Goal: Transaction & Acquisition: Register for event/course

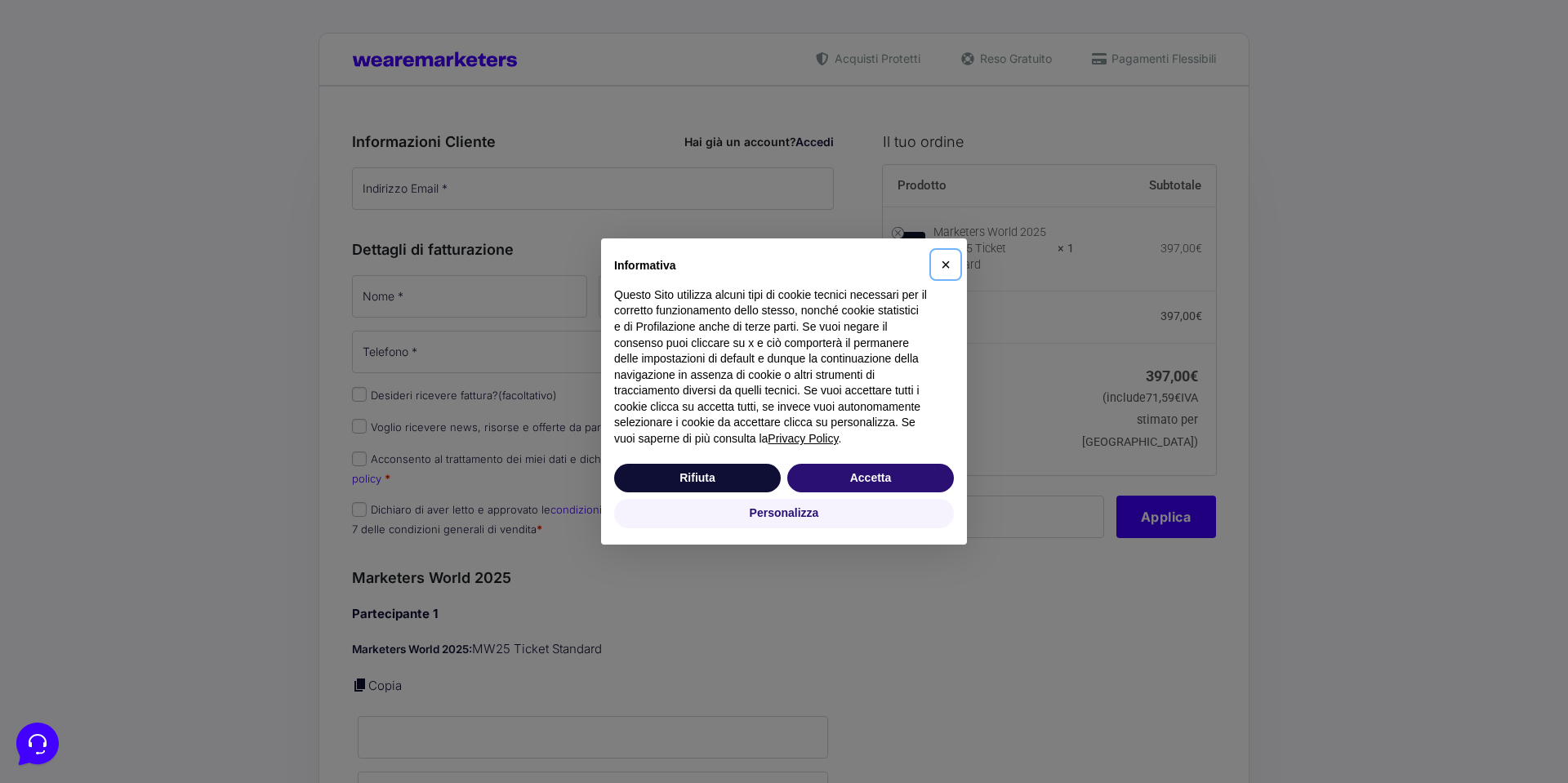
click at [947, 263] on span "×" at bounding box center [946, 264] width 10 height 18
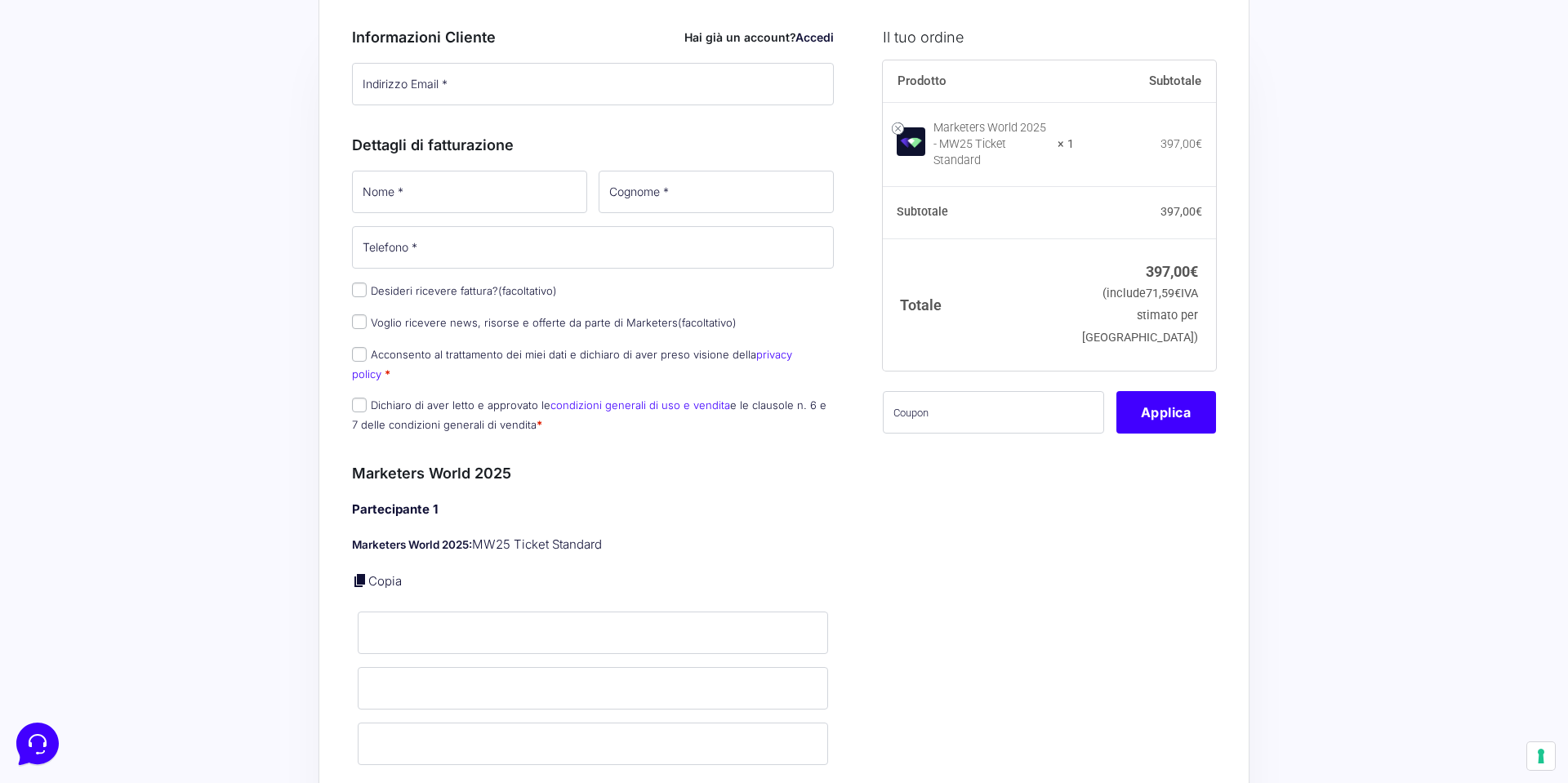
scroll to position [25, 0]
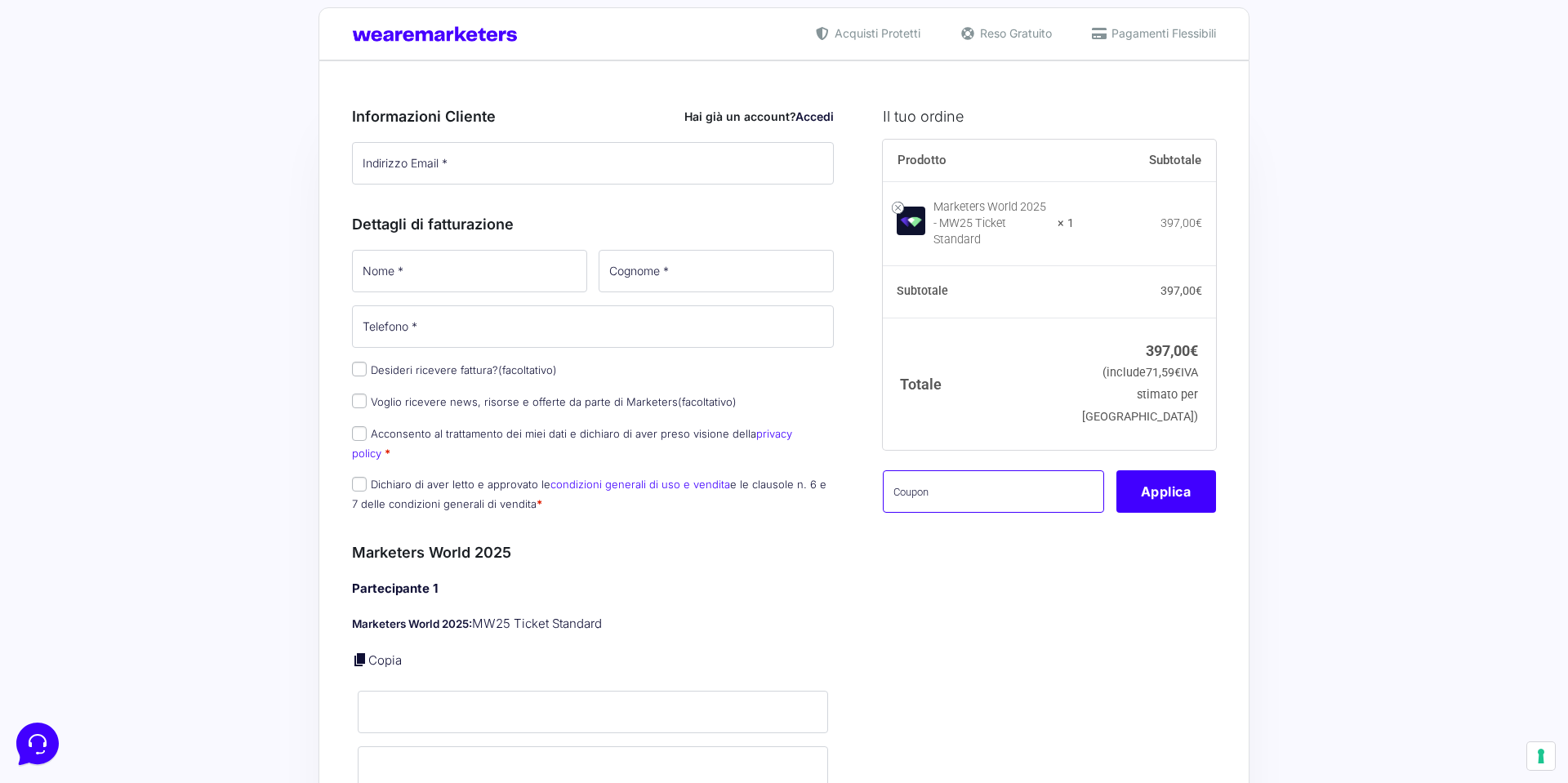
click at [910, 474] on input "text" at bounding box center [993, 491] width 221 height 42
type input "TOMW25200OFFAGNO"
click at [1145, 473] on button "Applica" at bounding box center [1166, 491] width 100 height 42
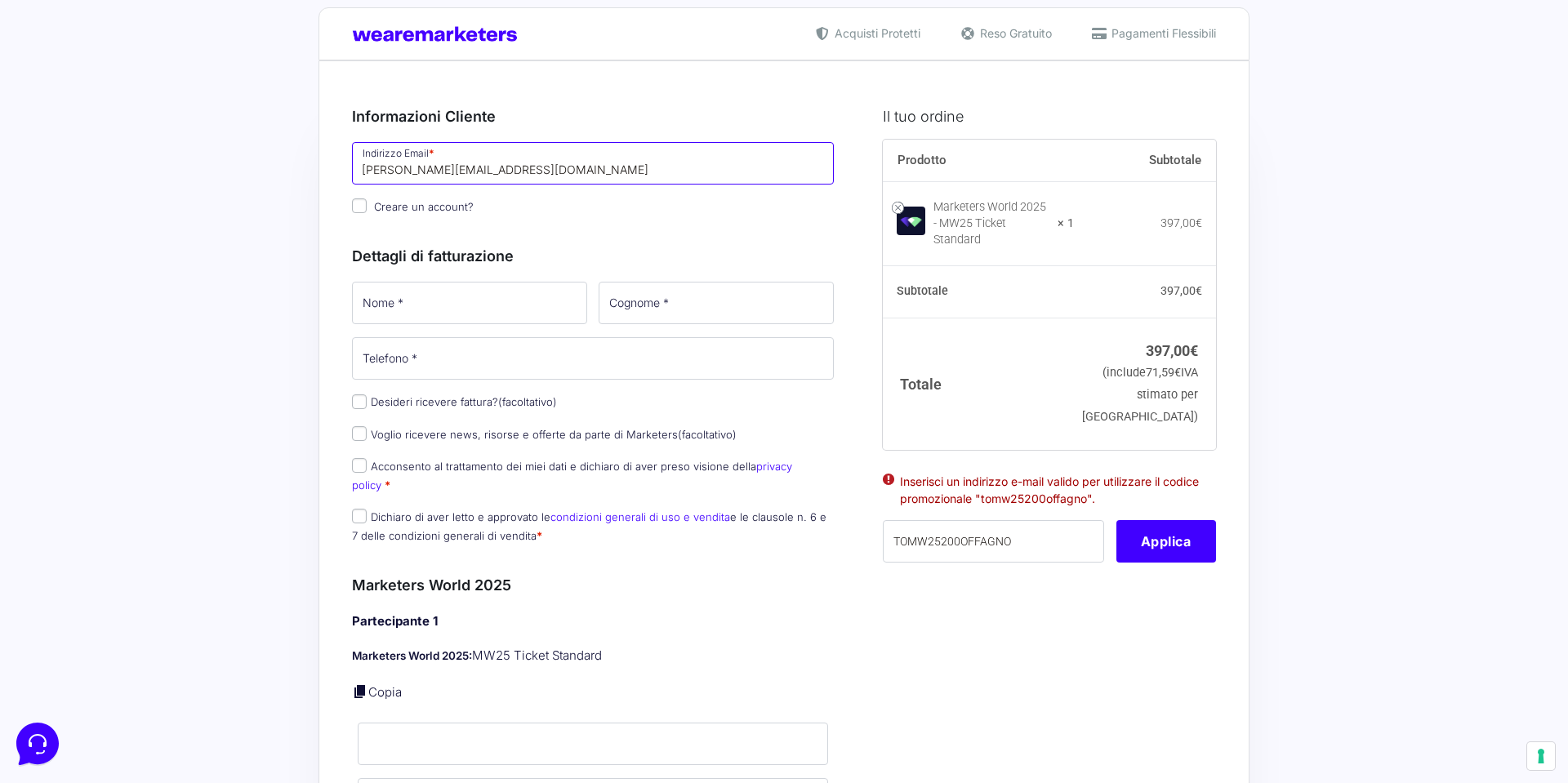
type input "[PERSON_NAME][EMAIL_ADDRESS][DOMAIN_NAME]"
click at [440, 271] on div "Dettagli di fatturazione Nome * Cognome * Telefono * Desideri ricevere fattura?…" at bounding box center [593, 392] width 482 height 329
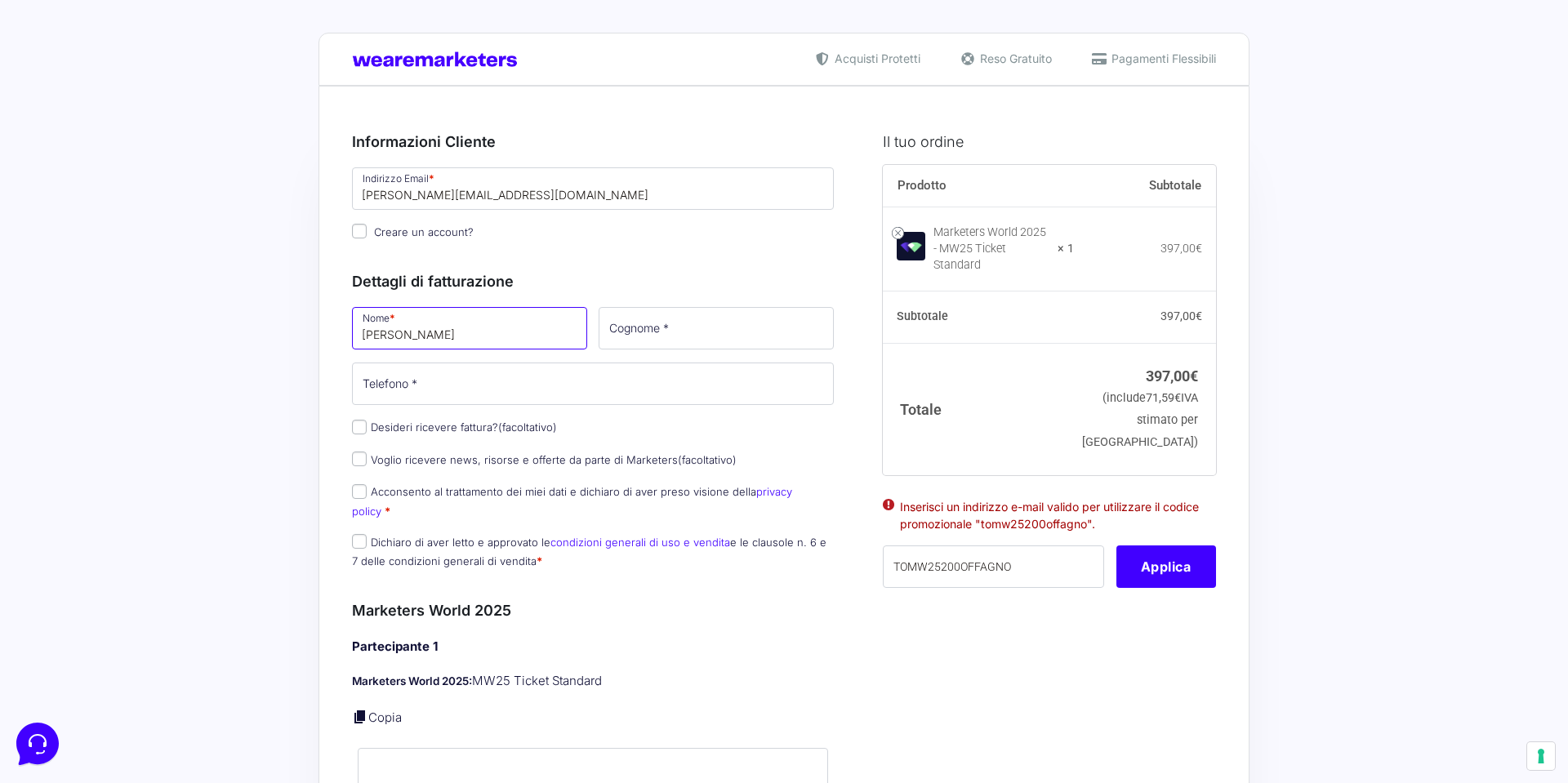
scroll to position [0, 0]
type input "Tommaso"
type input "Agnoletti"
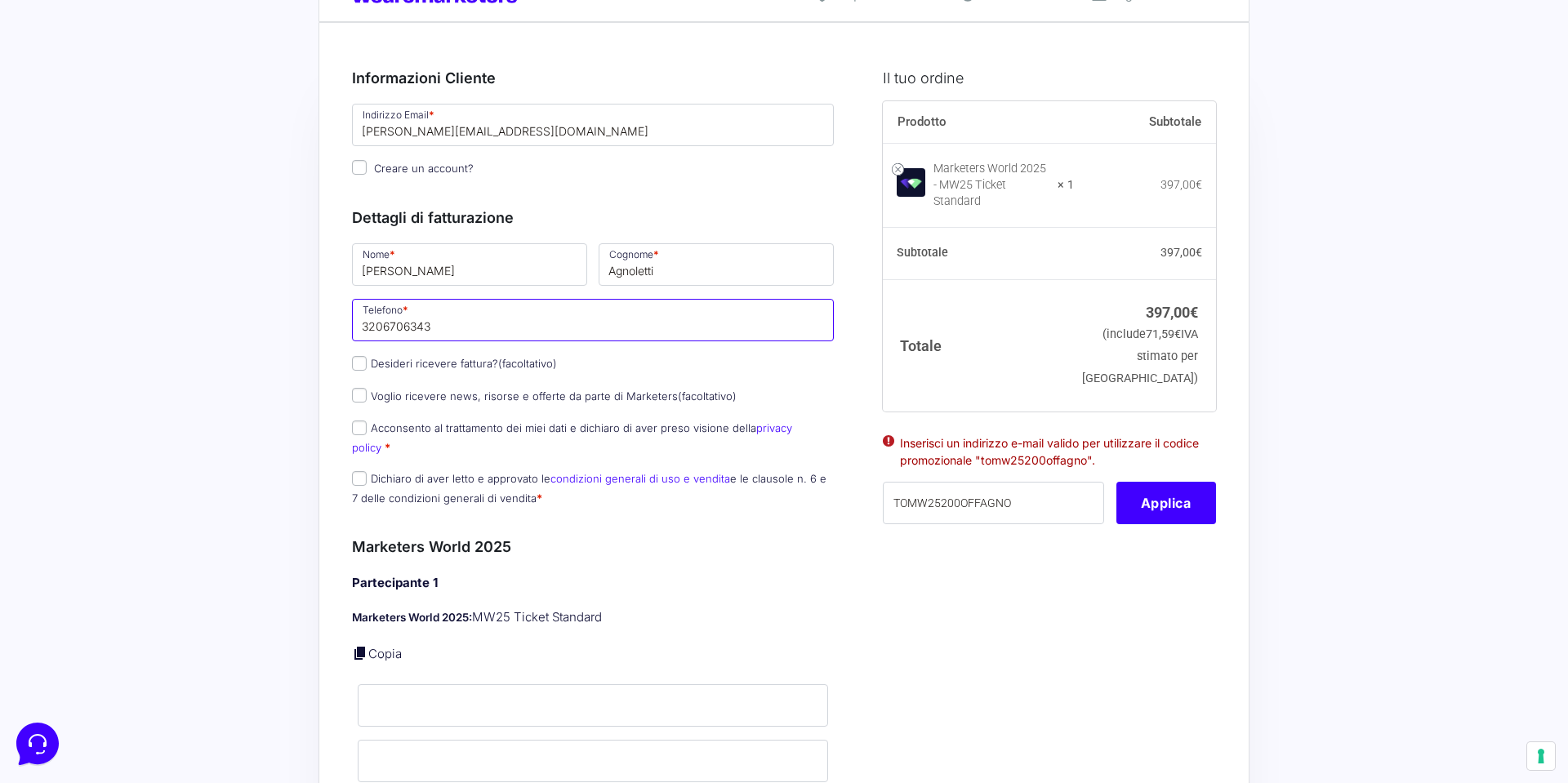
scroll to position [64, 0]
type input "3206706343"
click at [358, 365] on input "Desideri ricevere fattura? (facoltativo)" at bounding box center [358, 362] width 14 height 14
checkbox input "true"
select select "IT"
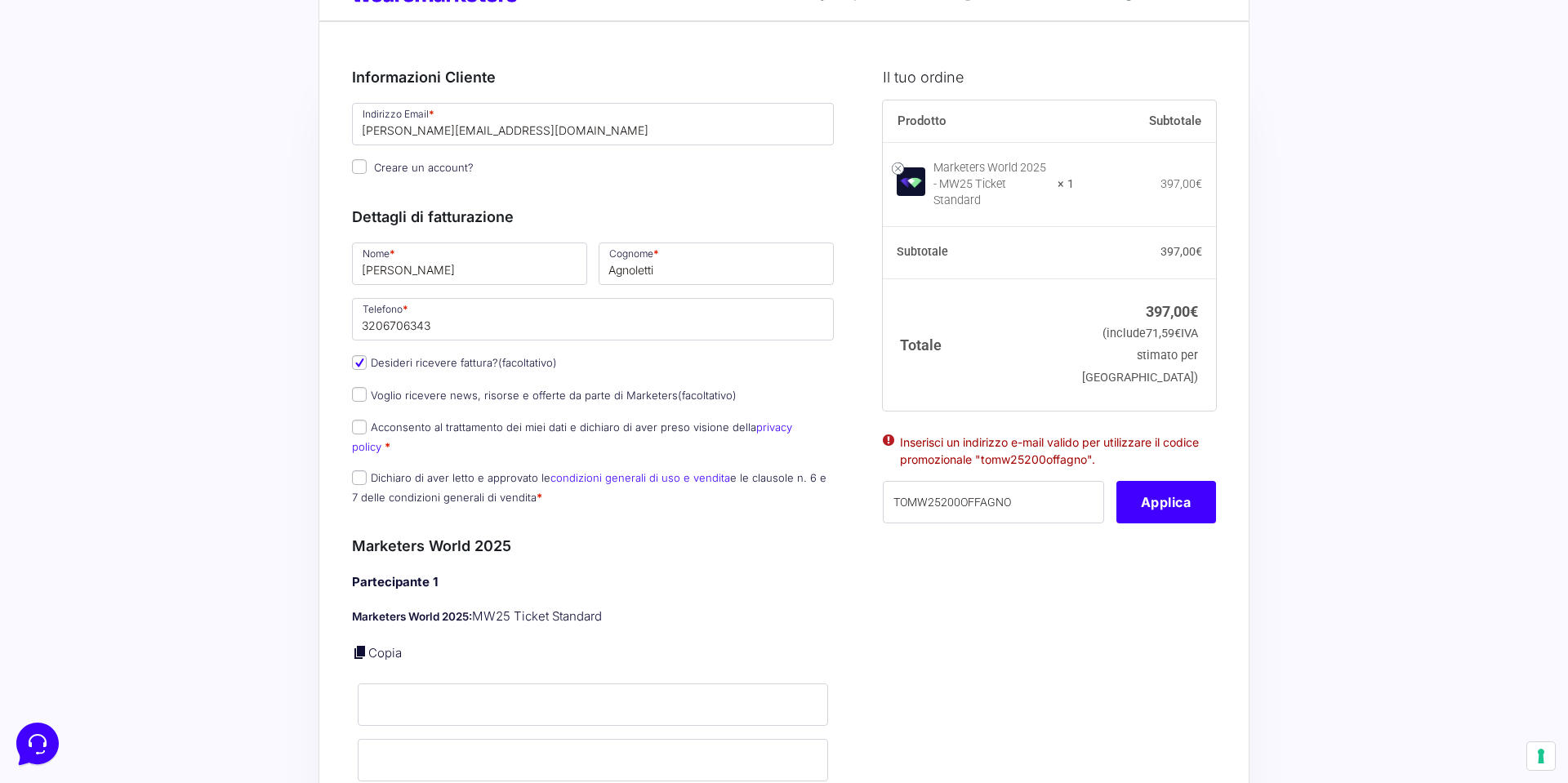
type input "0000000"
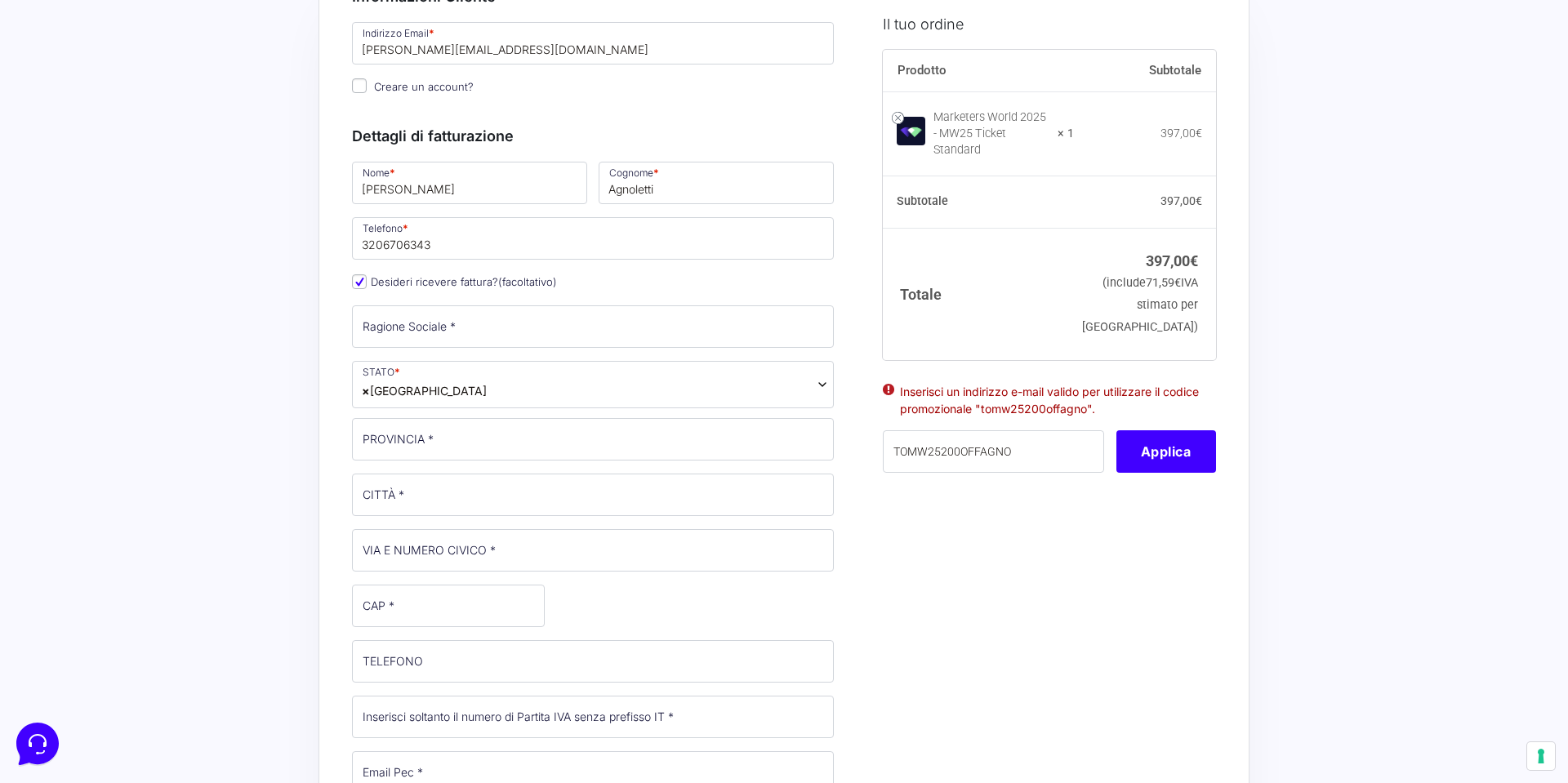
scroll to position [156, 0]
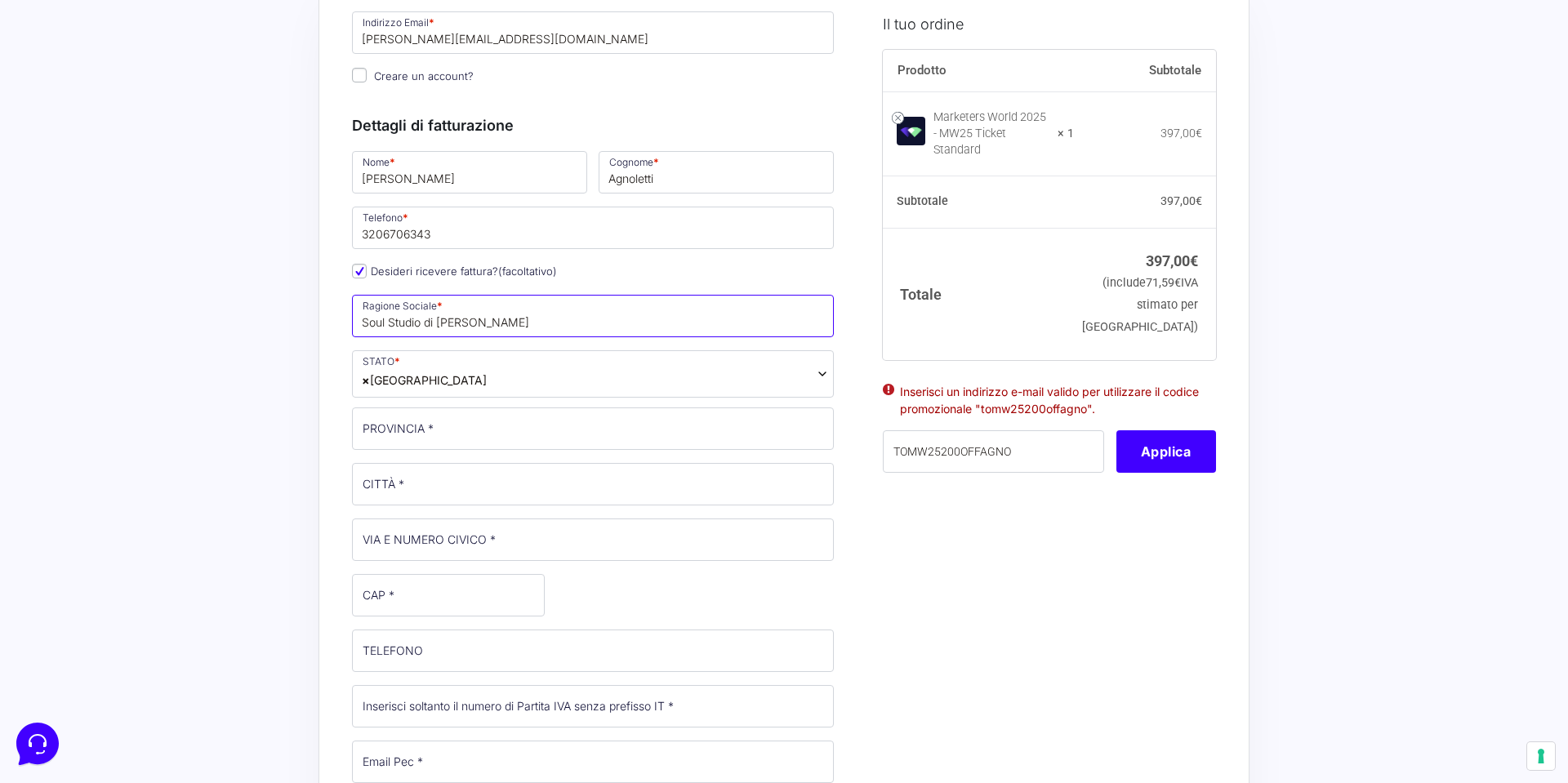
type input "Soul Studio di [PERSON_NAME]"
type input "Pistoia"
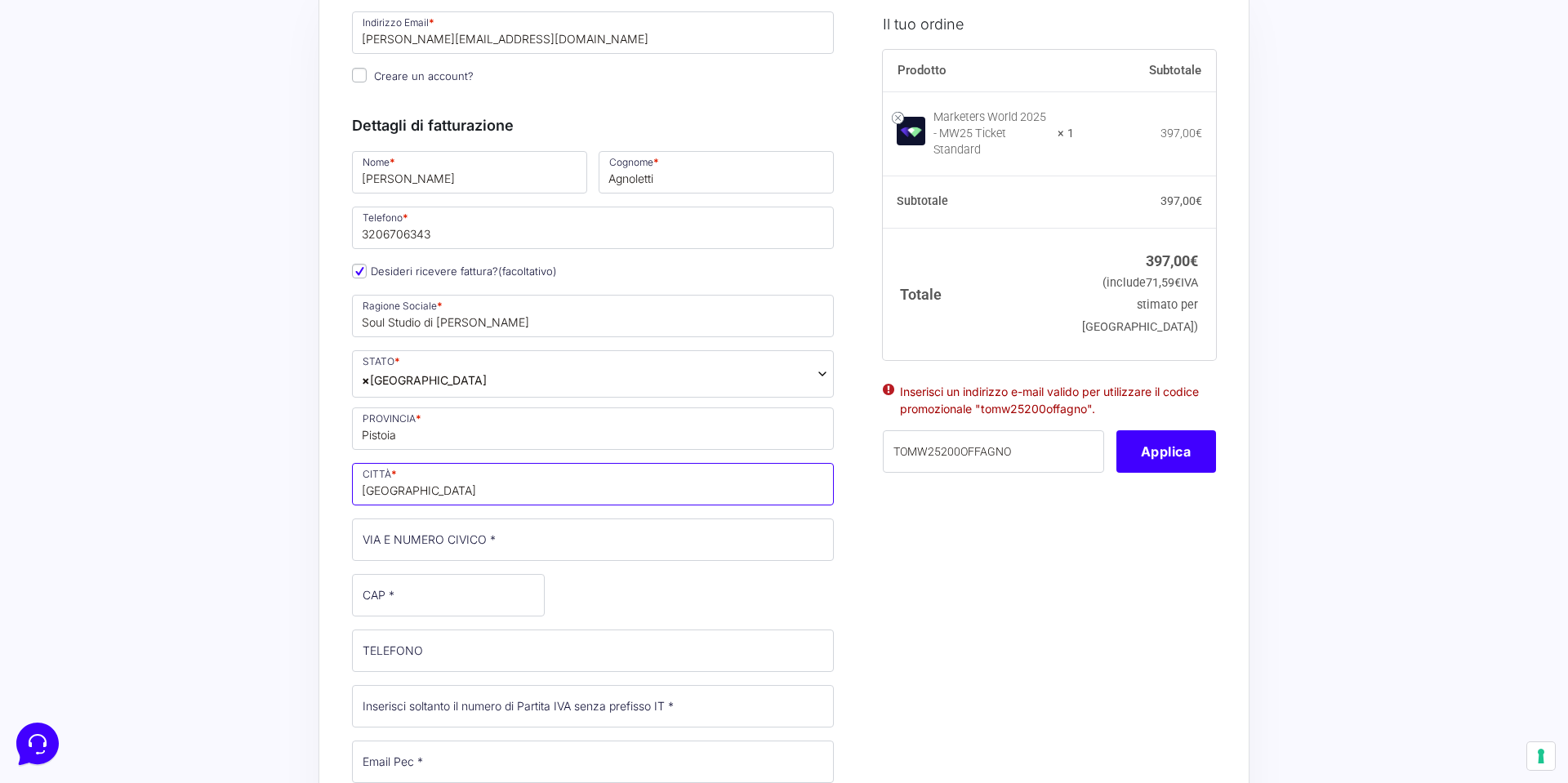
scroll to position [156, 1]
type input "[GEOGRAPHIC_DATA]"
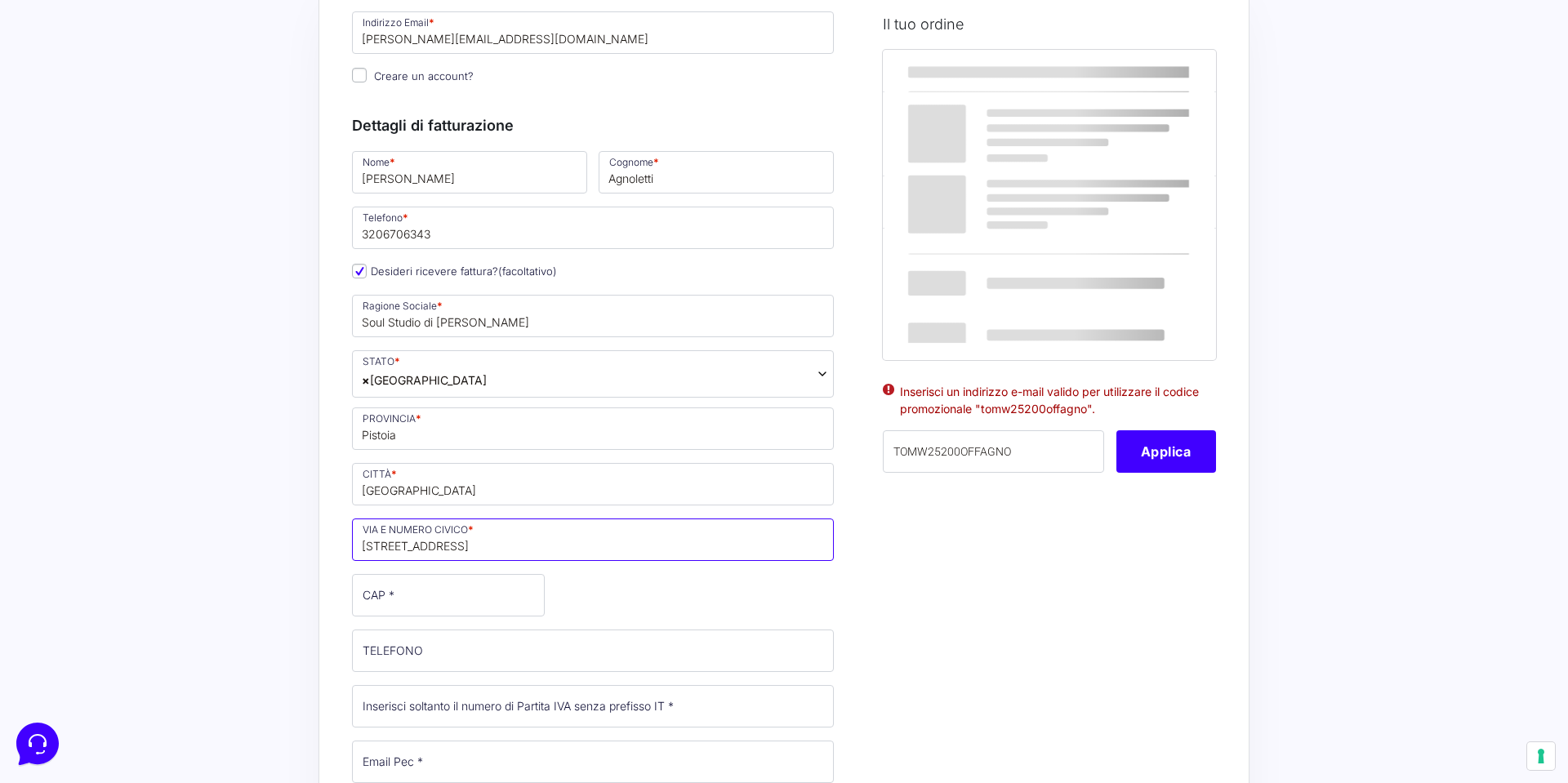
type input "[STREET_ADDRESS]"
click at [418, 607] on input "CAP *" at bounding box center [448, 595] width 193 height 42
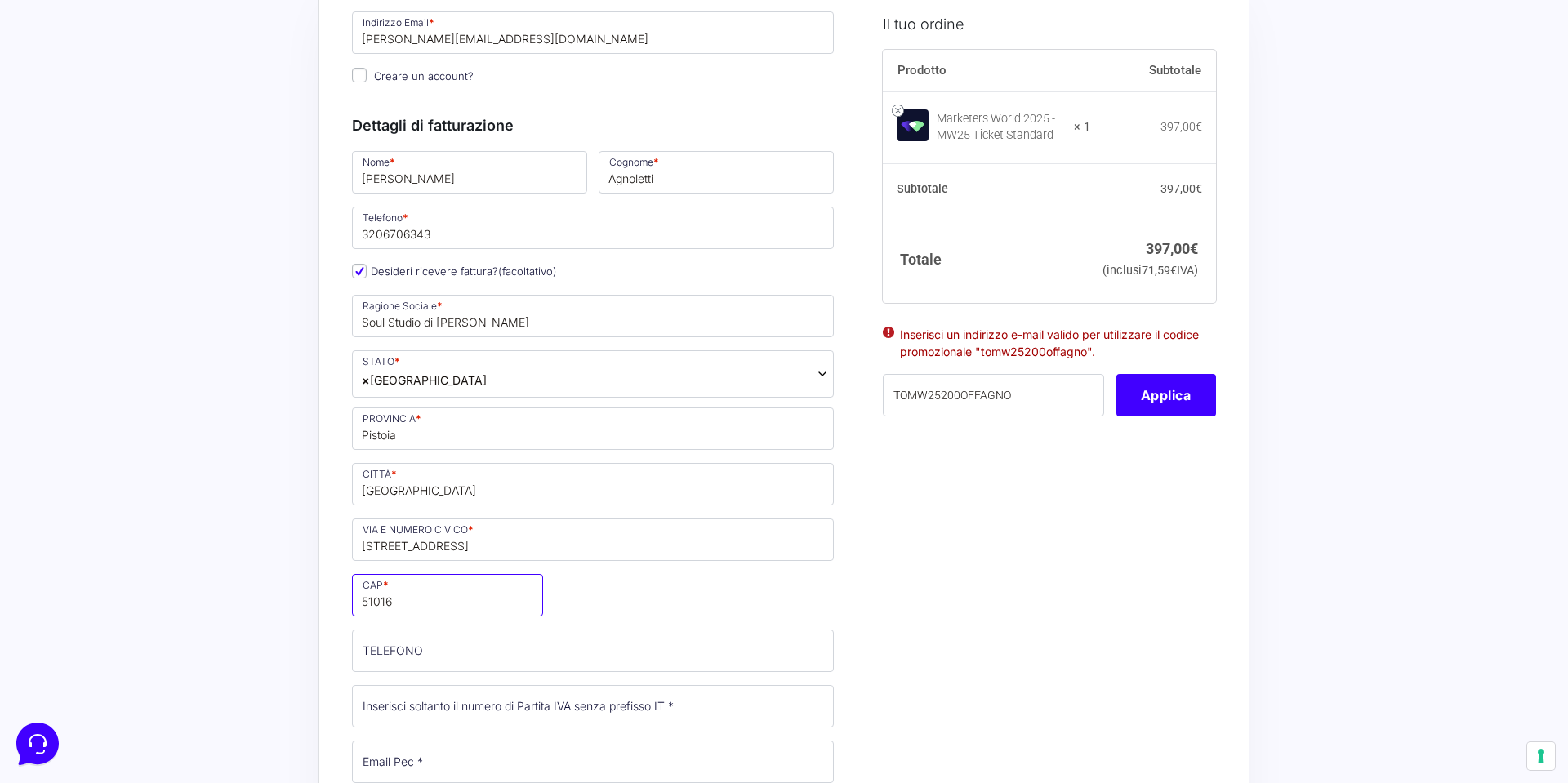
type input "51016"
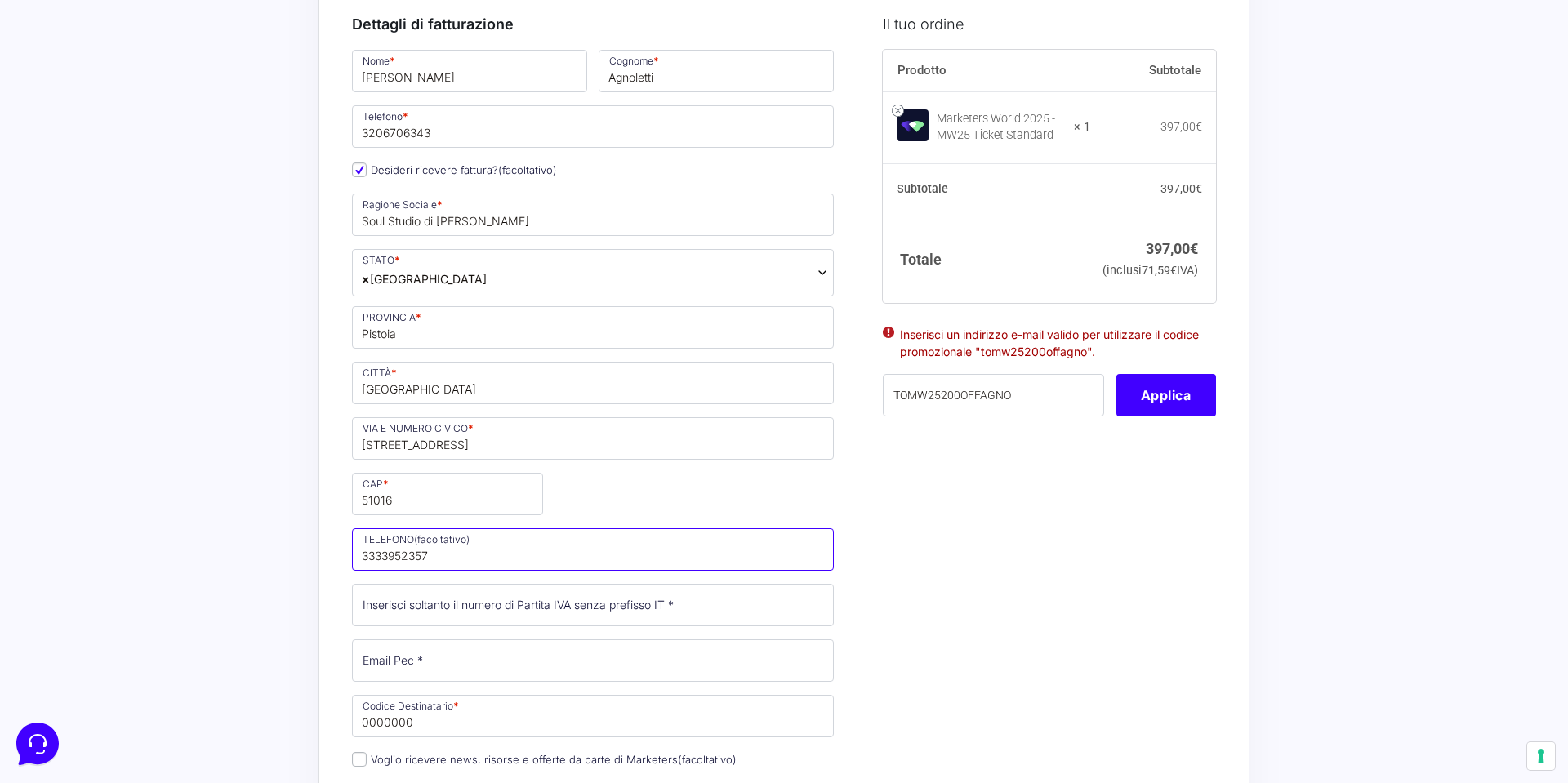
scroll to position [296, 0]
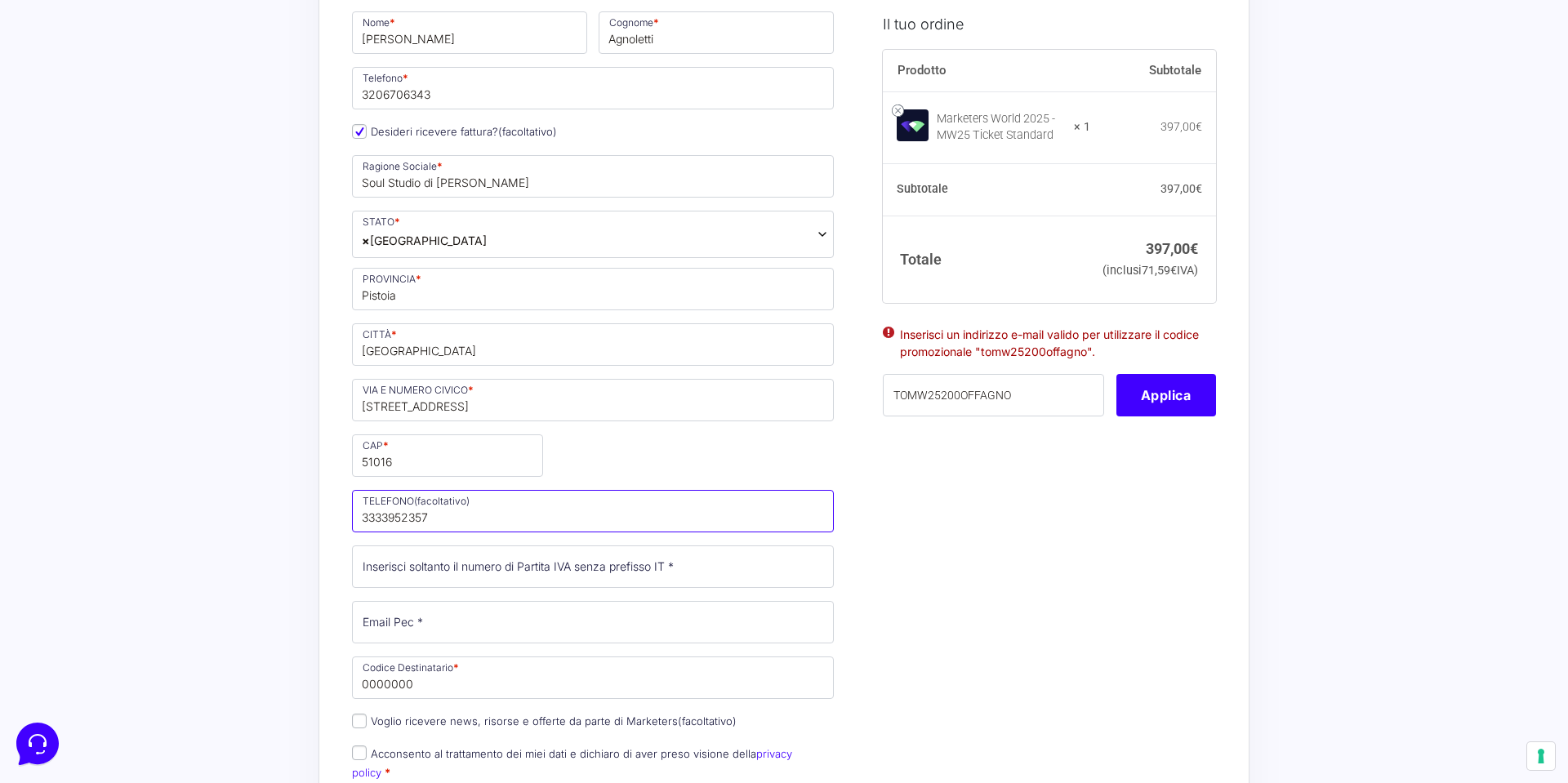
type input "3333952357"
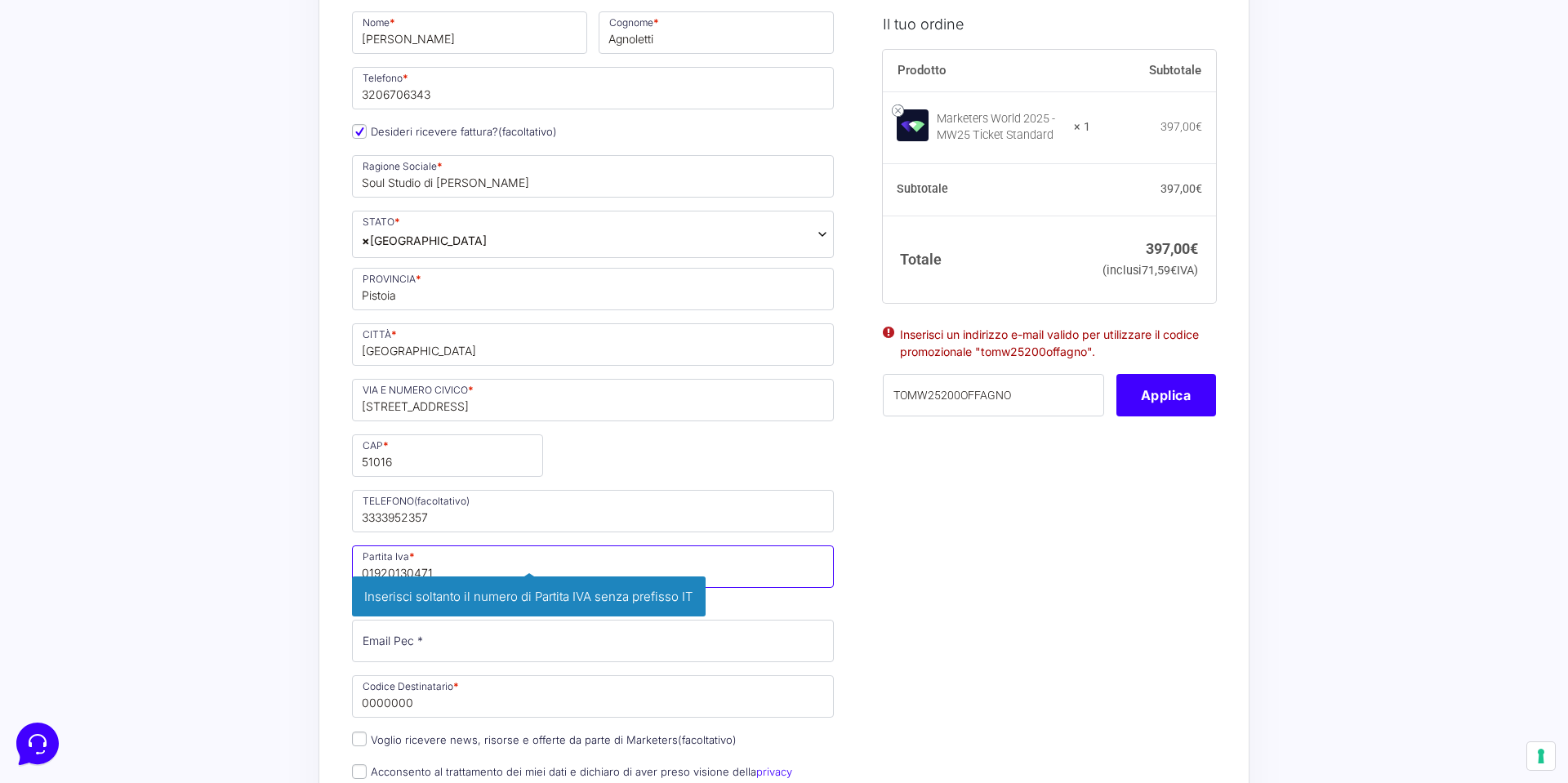
type input "01920130471"
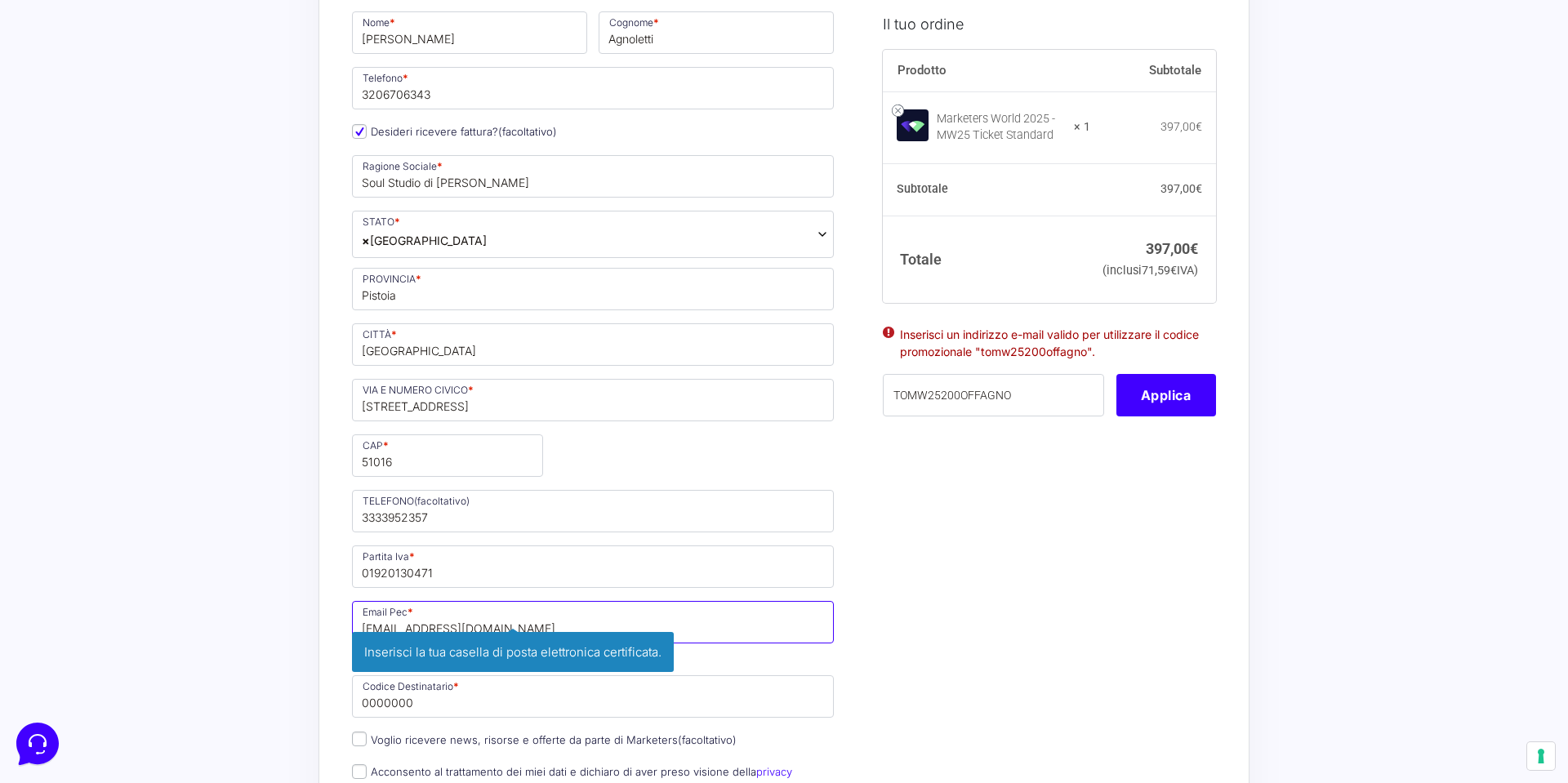
type input "[EMAIL_ADDRESS][DOMAIN_NAME]"
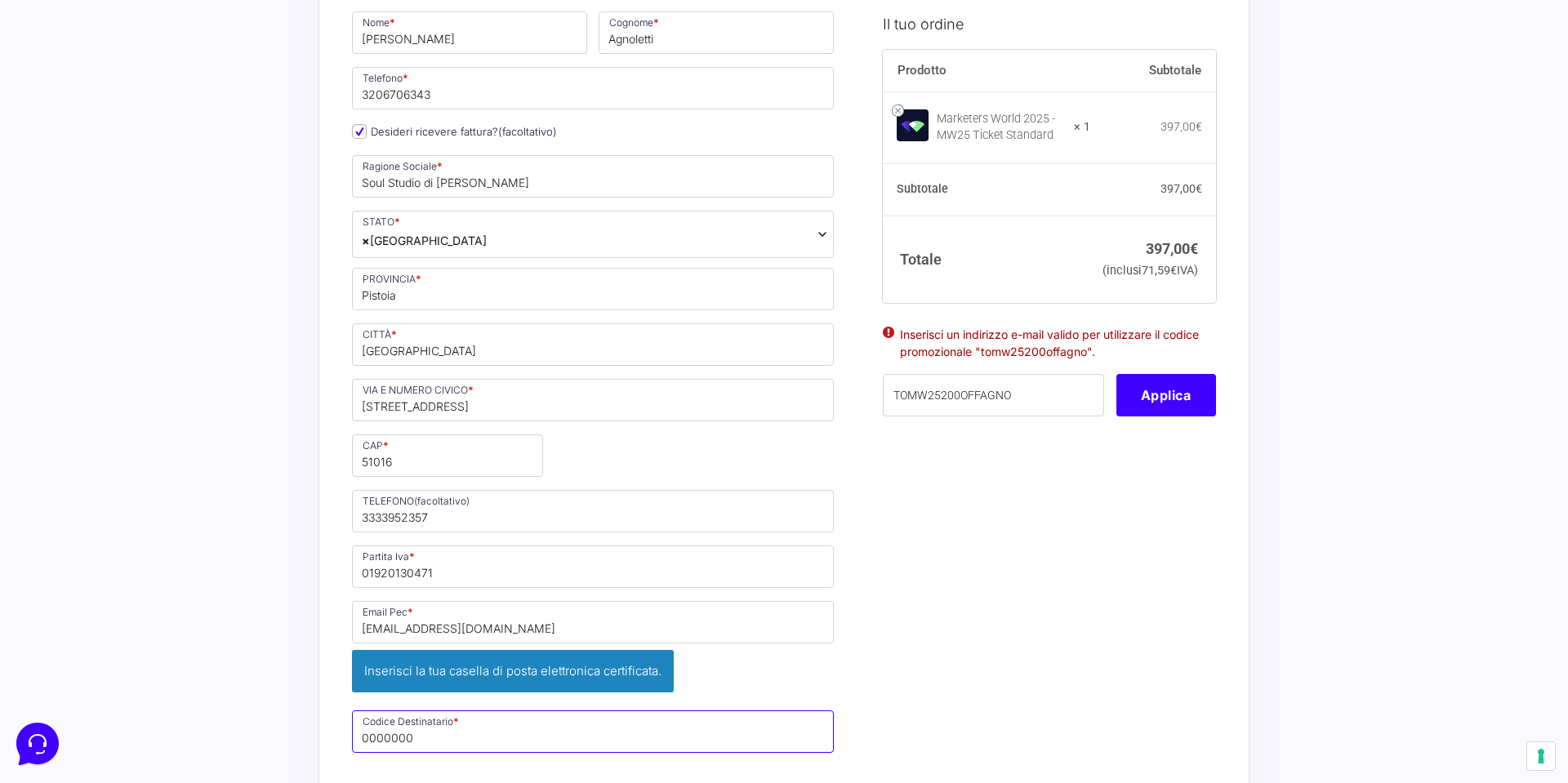
click at [724, 698] on div "Nome * Tommaso Cognome * Agnoletti Telefono * 3206706343 Desideri ricevere fatt…" at bounding box center [593, 463] width 493 height 906
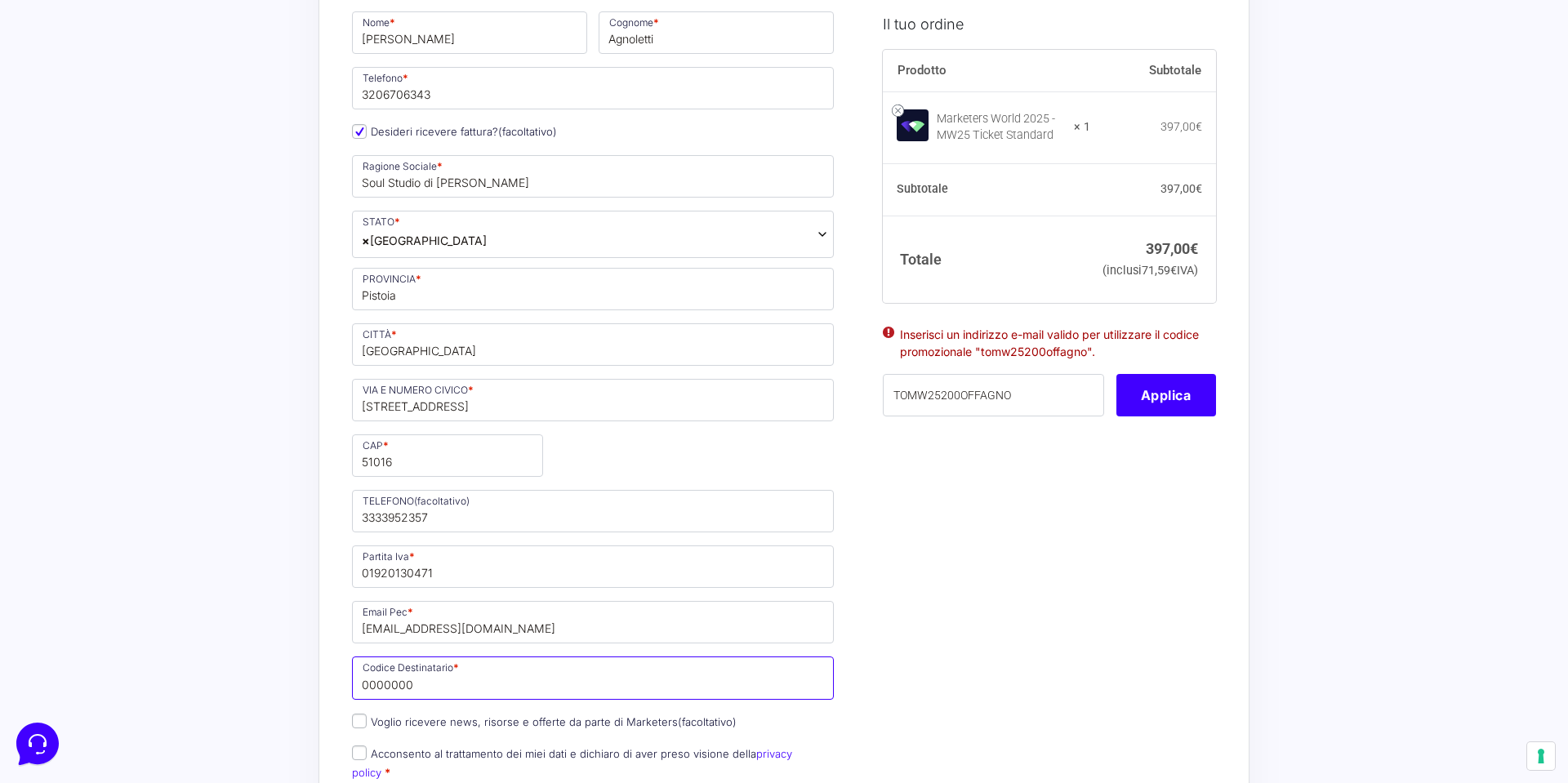
drag, startPoint x: 454, startPoint y: 686, endPoint x: 284, endPoint y: 668, distance: 171.0
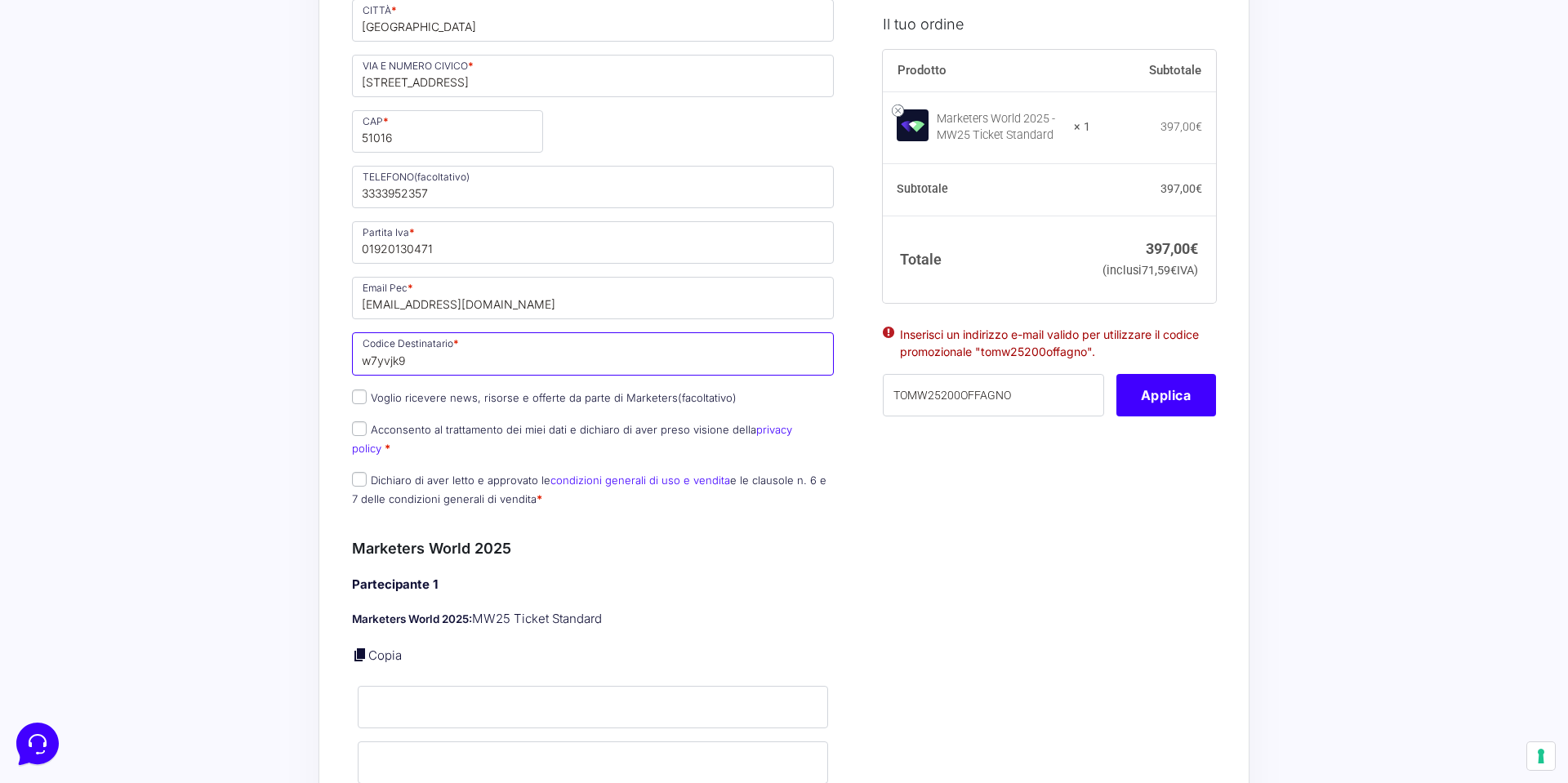
scroll to position [624, 0]
type input "w7yvjk9"
click at [359, 424] on input "Acconsento al trattamento dei miei dati e dichiaro di aver preso visione della …" at bounding box center [358, 424] width 14 height 14
checkbox input "true"
click at [361, 468] on input "Dichiaro di aver letto e approvato le condizioni generali di uso e vendita e le…" at bounding box center [358, 475] width 14 height 14
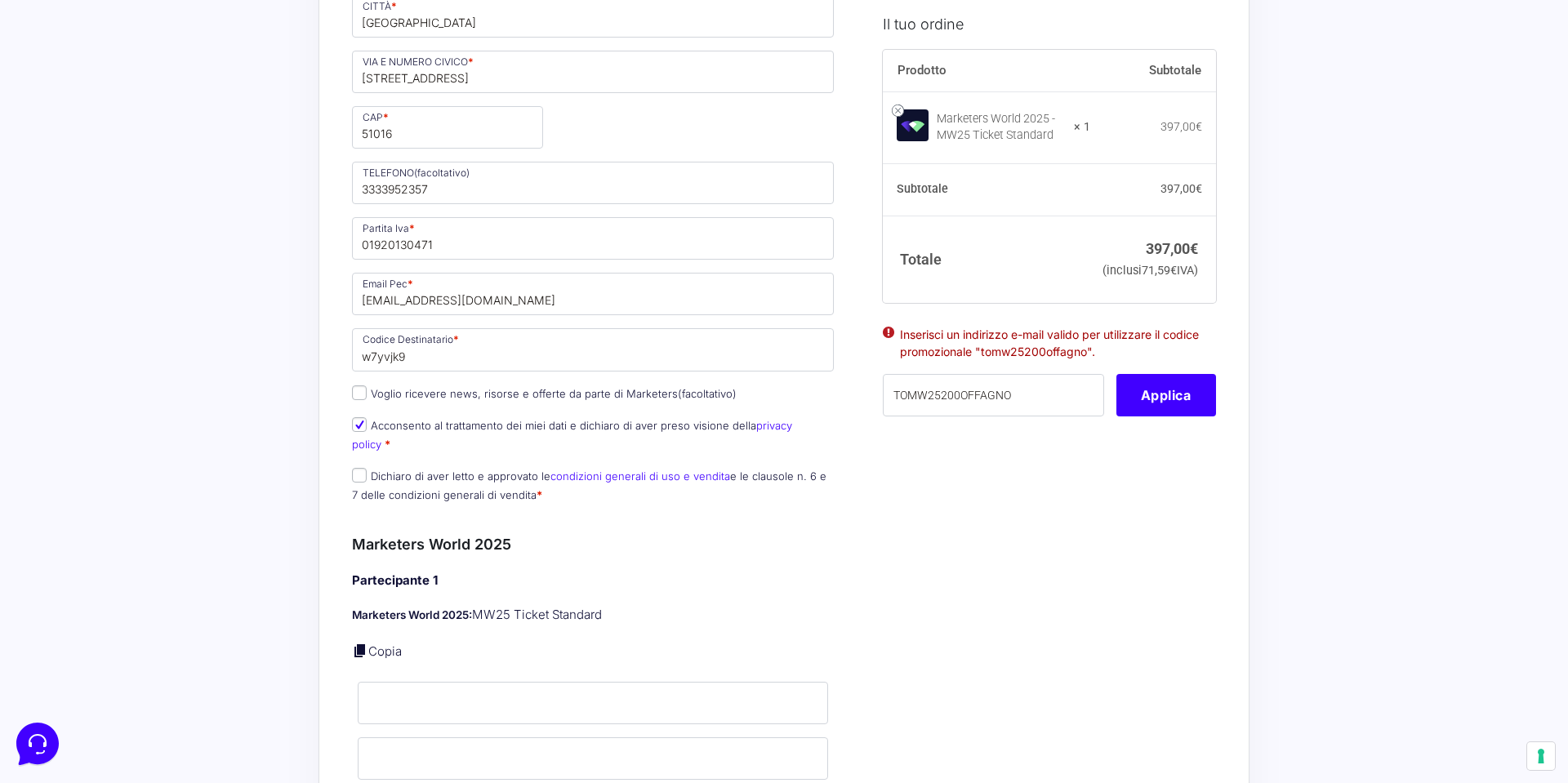
checkbox input "true"
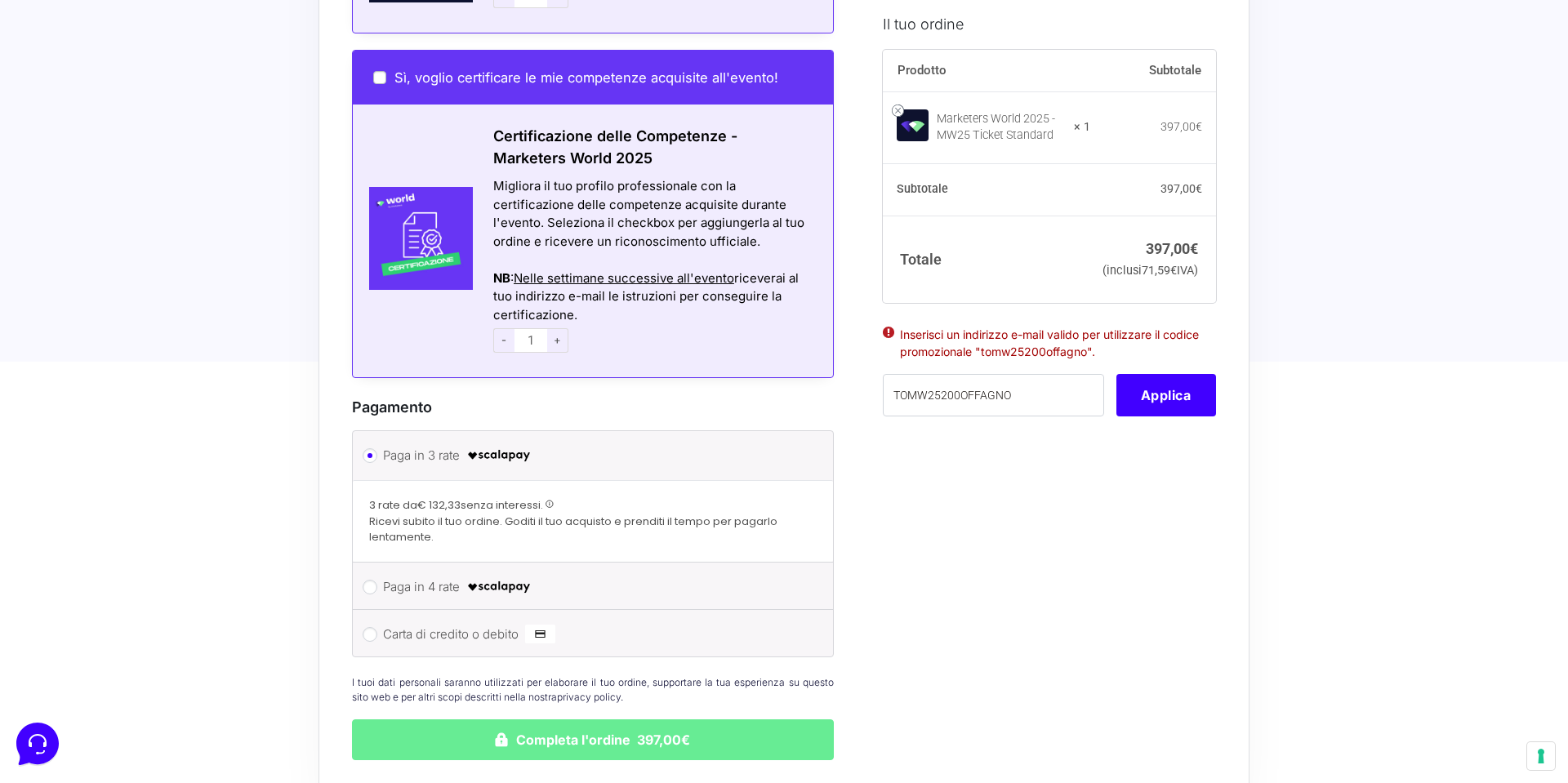
scroll to position [1733, 0]
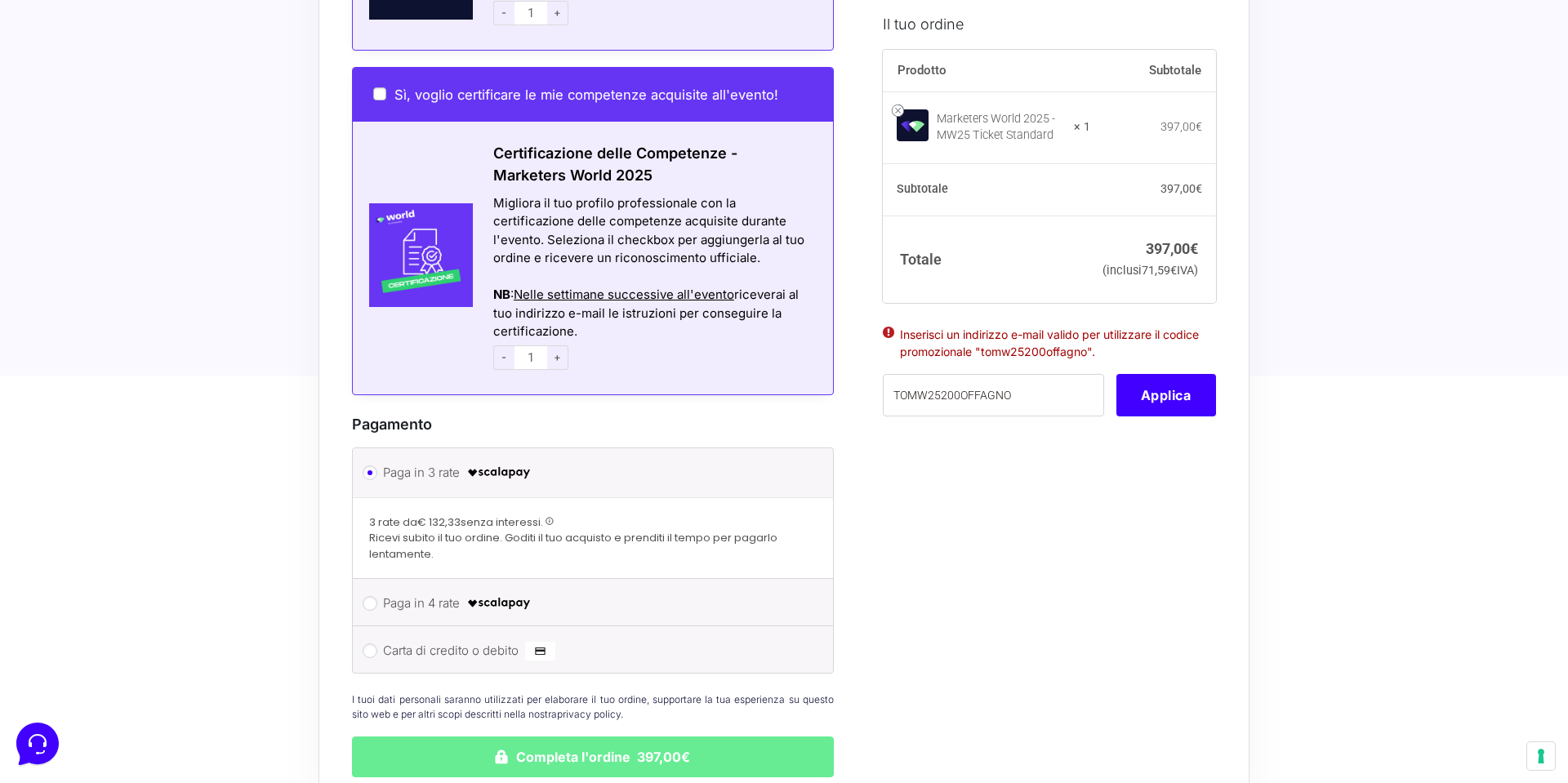
click at [372, 627] on li "Carta di credito o debito Ricorda informazioni di pagamento per gli ordini futu…" at bounding box center [593, 649] width 480 height 47
click at [373, 643] on input "Carta di credito o debito" at bounding box center [369, 650] width 14 height 14
radio input "true"
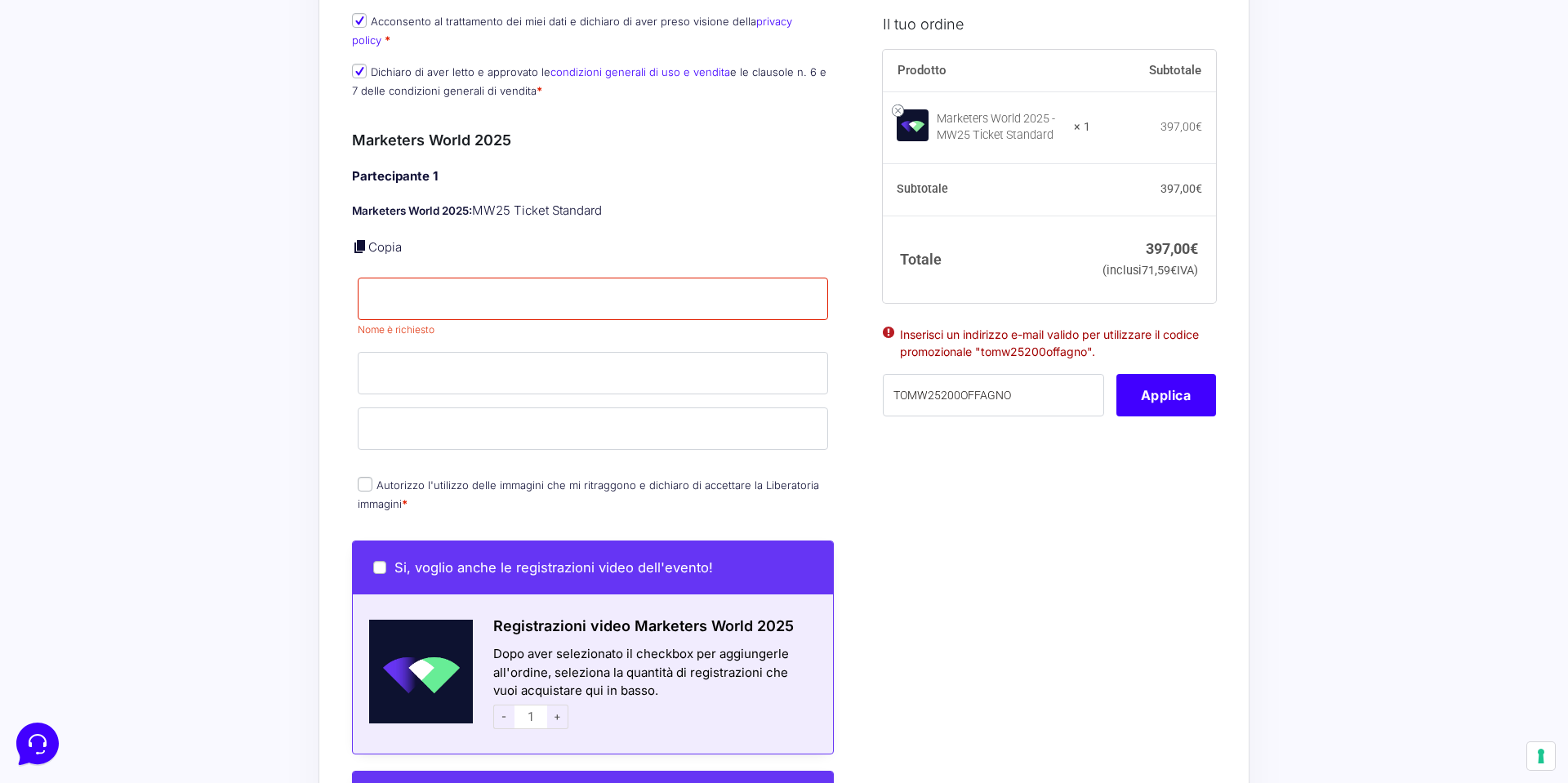
scroll to position [1016, 0]
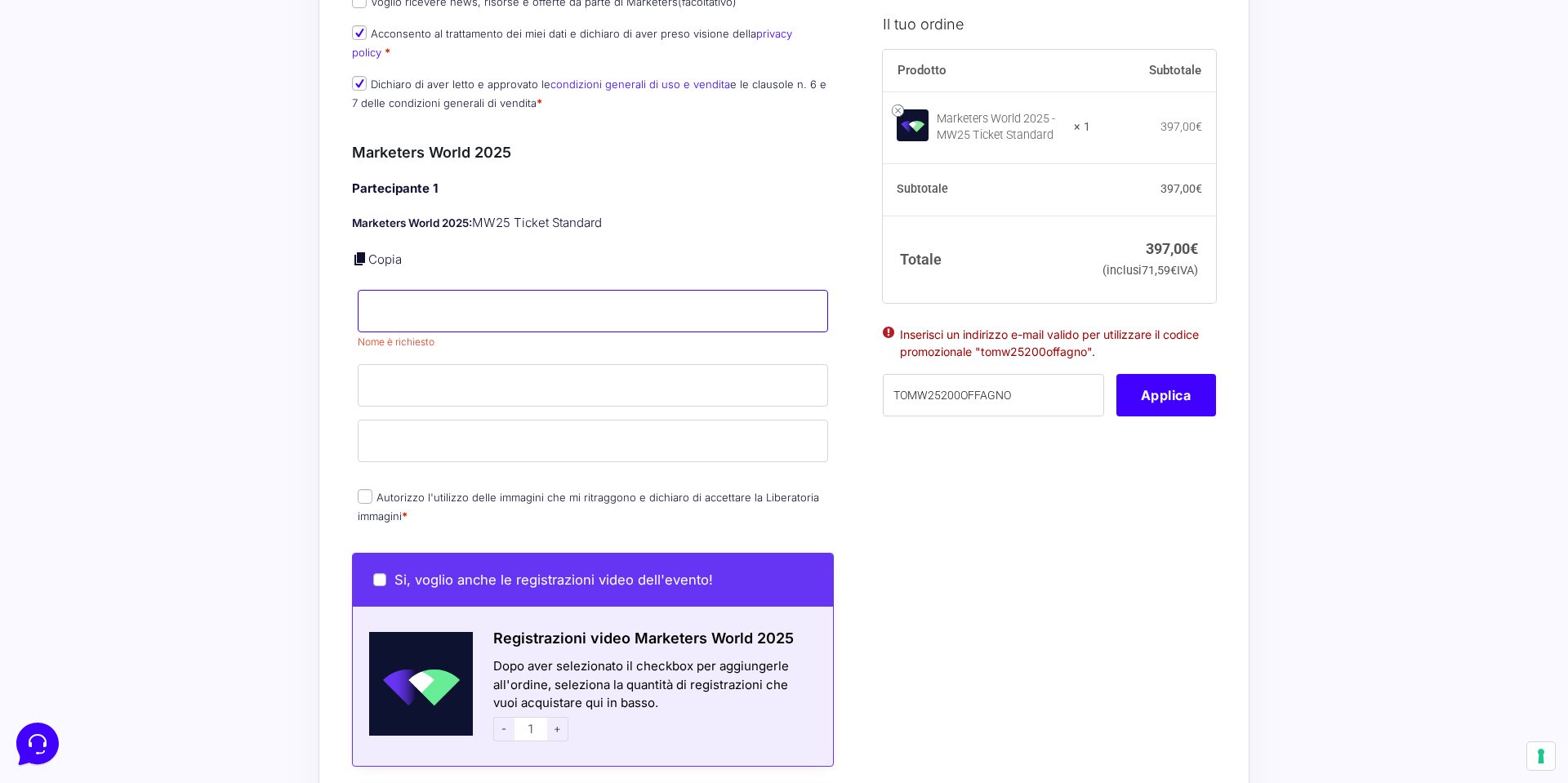
click at [382, 290] on input "Nome *" at bounding box center [593, 311] width 470 height 42
type input "[PERSON_NAME]"
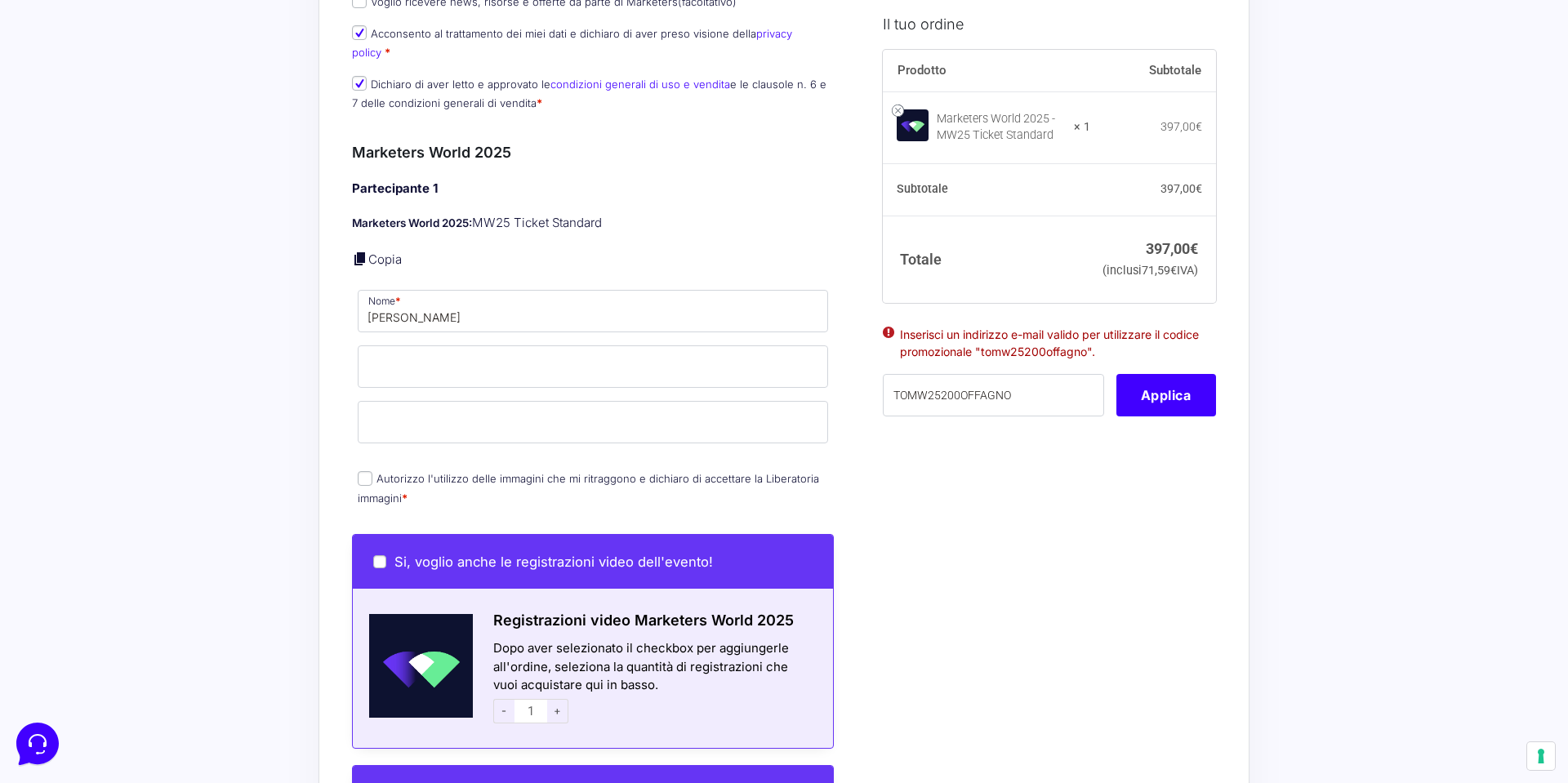
click at [307, 371] on div "Acquisti Protetti Reso Gratuito Pagamenti Flessibili Riepilogo Ordine 397,00 € …" at bounding box center [784, 360] width 1568 height 2754
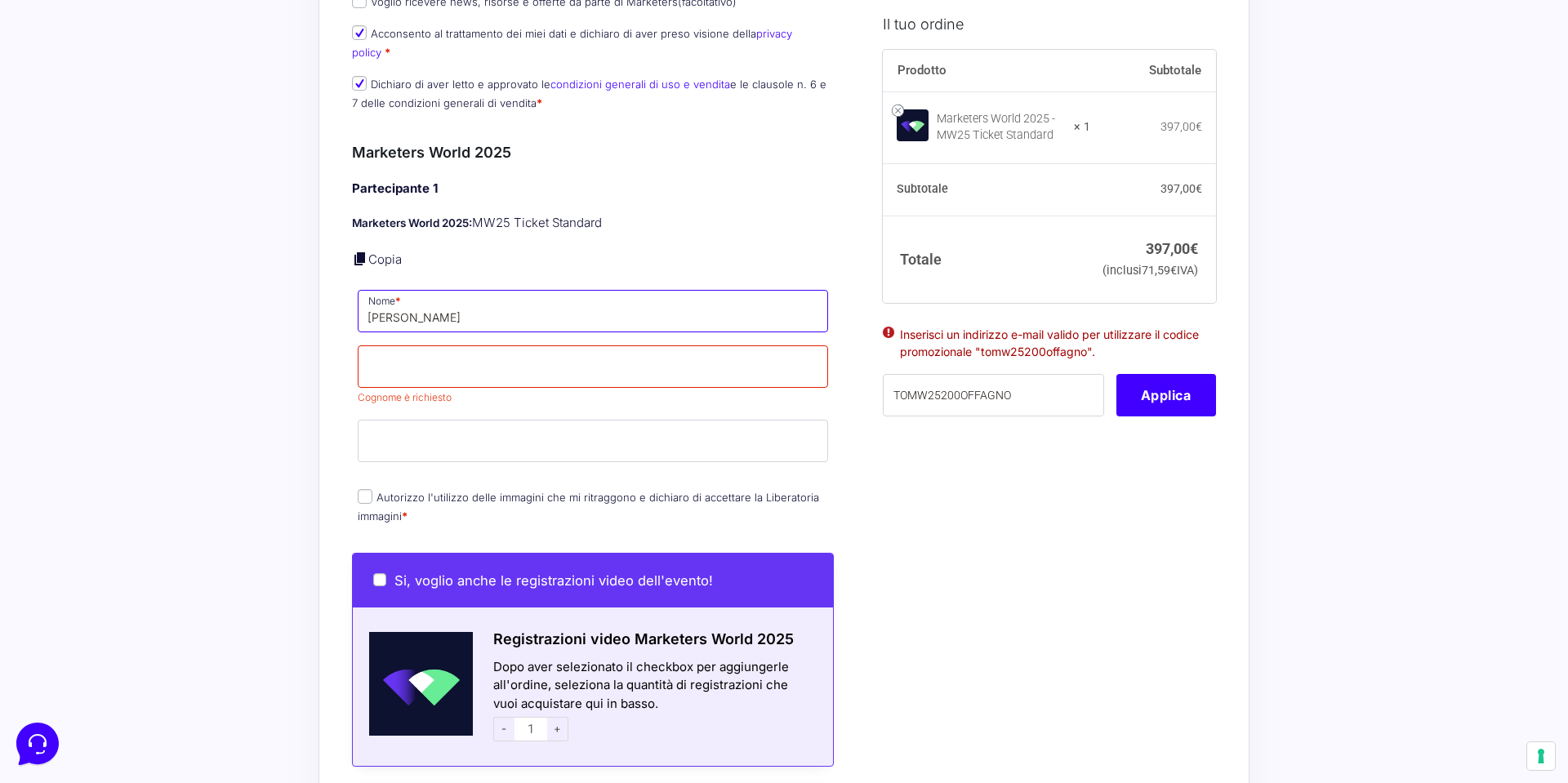
click at [448, 301] on input "[PERSON_NAME]" at bounding box center [593, 311] width 470 height 42
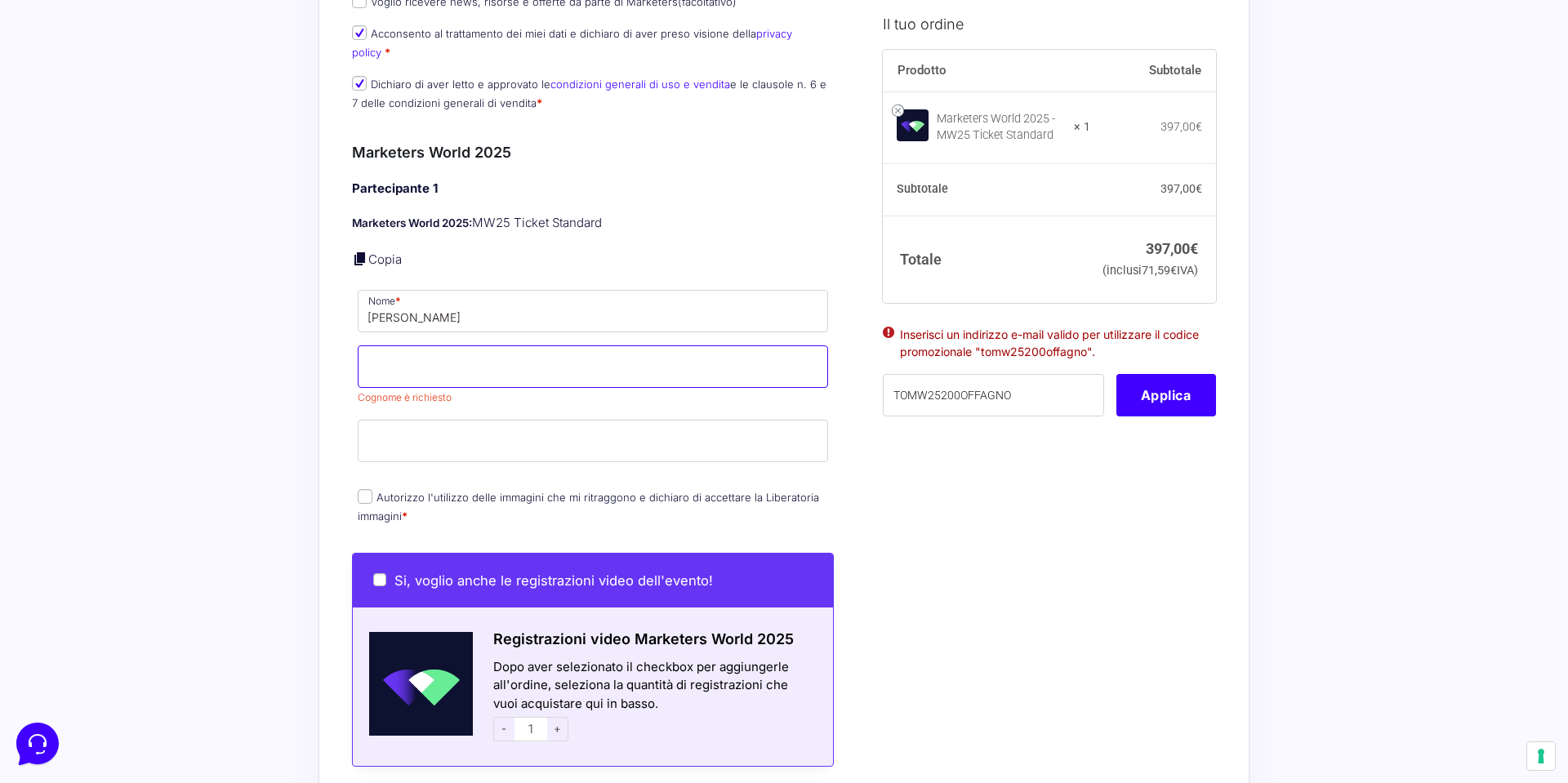
click at [604, 359] on input "Cognome *" at bounding box center [593, 367] width 470 height 42
click at [594, 348] on input "Cognome *" at bounding box center [593, 367] width 470 height 42
paste input "Agnoletti"
type input "Agnoletti"
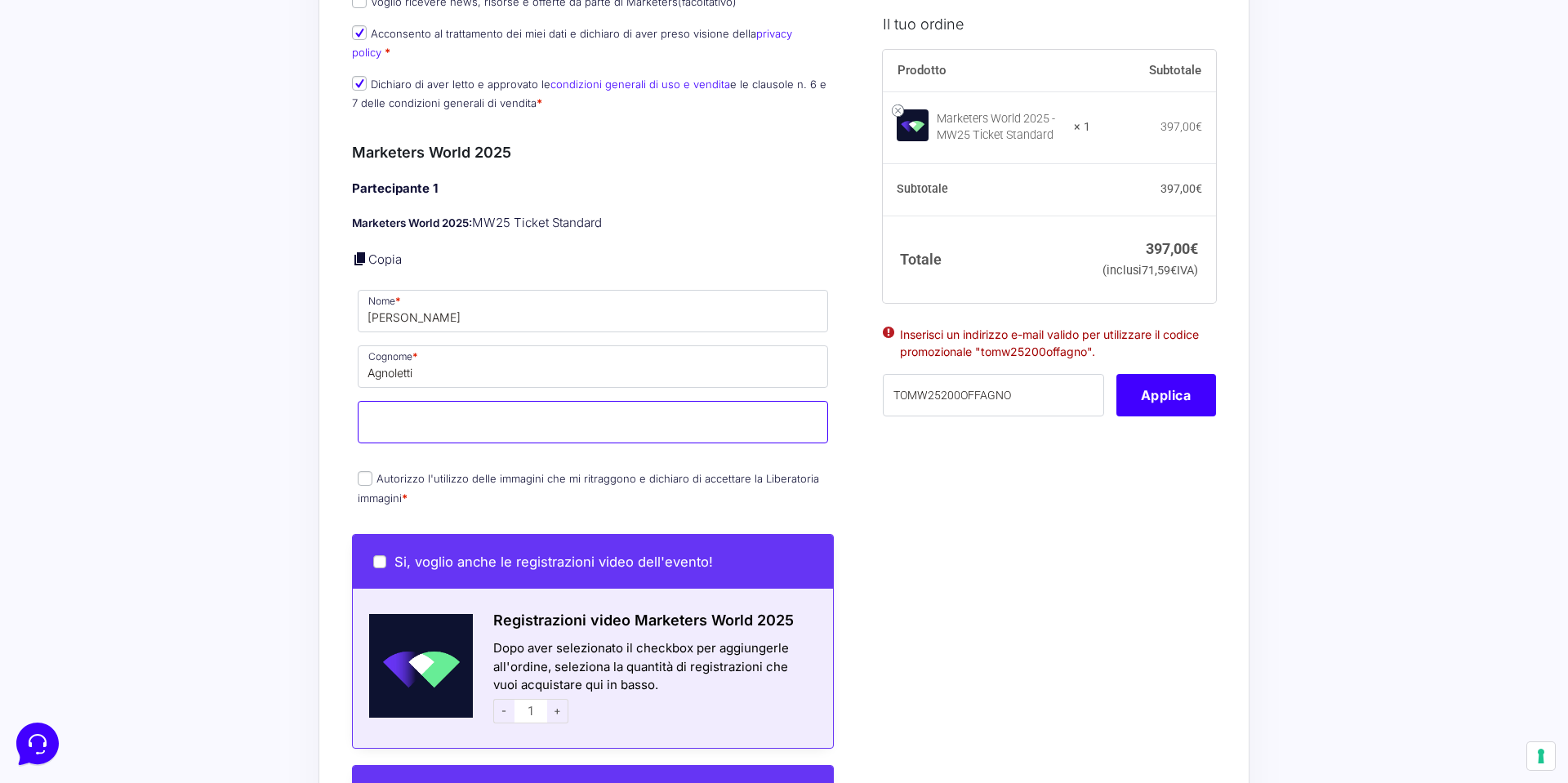
drag, startPoint x: 686, startPoint y: 441, endPoint x: 661, endPoint y: 424, distance: 30.2
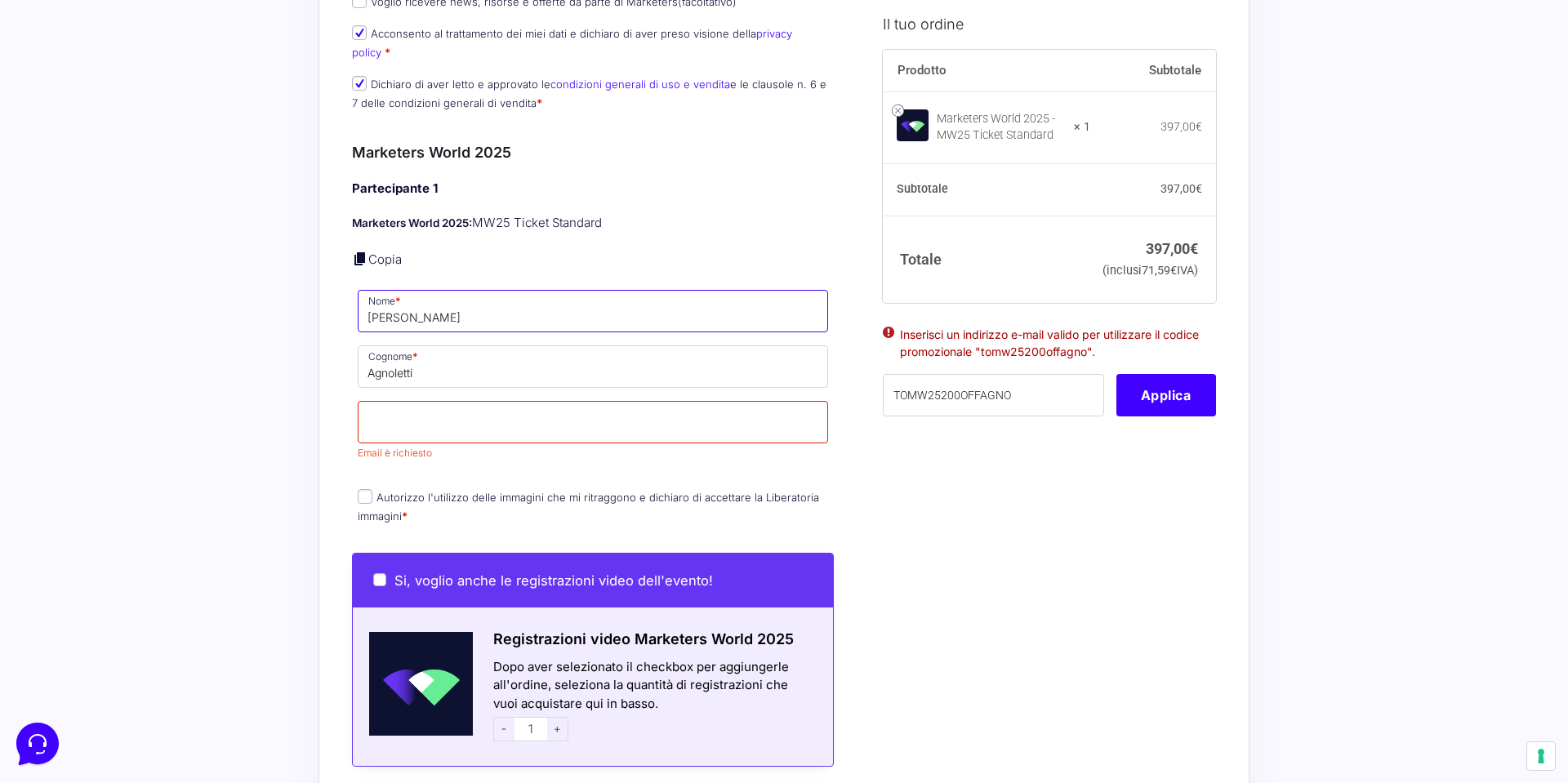
click at [484, 293] on input "[PERSON_NAME]" at bounding box center [593, 311] width 470 height 42
drag, startPoint x: 215, startPoint y: 286, endPoint x: 206, endPoint y: 285, distance: 9.1
click at [206, 285] on div "Acquisti Protetti Reso Gratuito Pagamenti Flessibili Riepilogo Ordine 397,00 € …" at bounding box center [784, 370] width 1568 height 2773
click at [822, 295] on input "Nome *" at bounding box center [593, 311] width 470 height 42
click at [815, 293] on input "Nome *" at bounding box center [593, 311] width 470 height 42
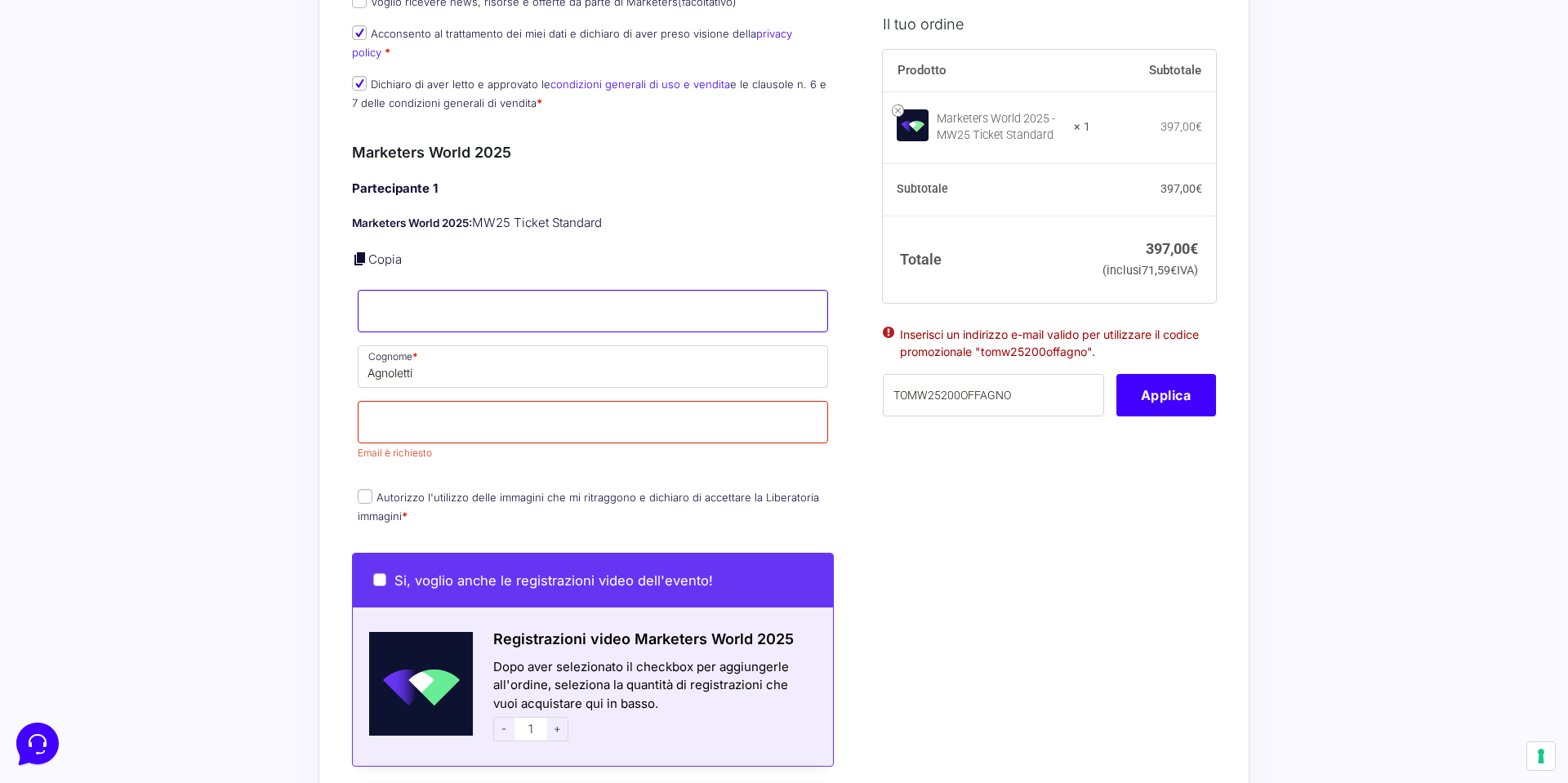
click at [809, 293] on input "Nome *" at bounding box center [593, 311] width 470 height 42
click at [400, 291] on input "Nome *" at bounding box center [593, 311] width 470 height 42
type input "t"
type input "Tommaso"
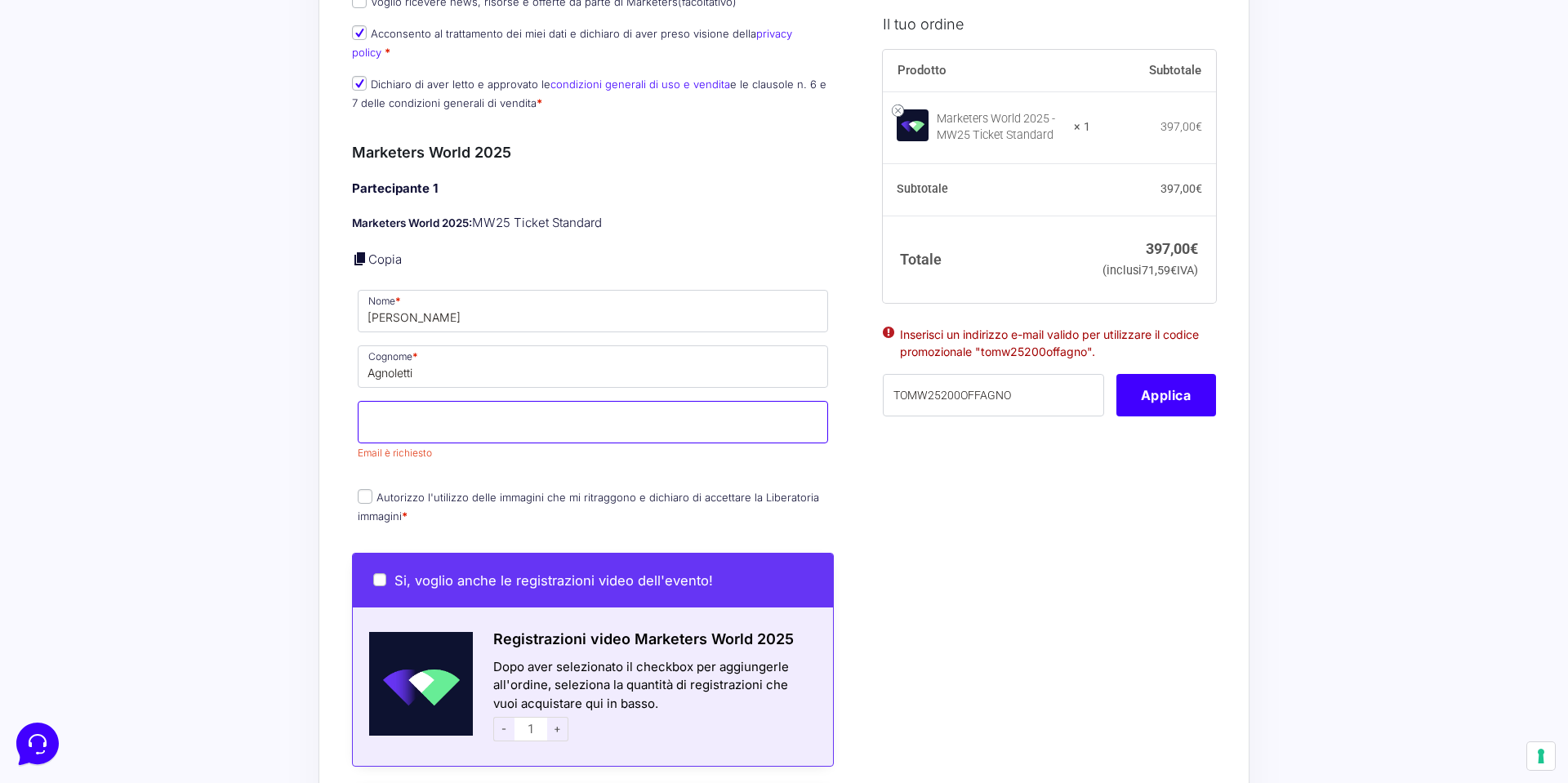
click at [412, 411] on input "Email *" at bounding box center [593, 422] width 470 height 42
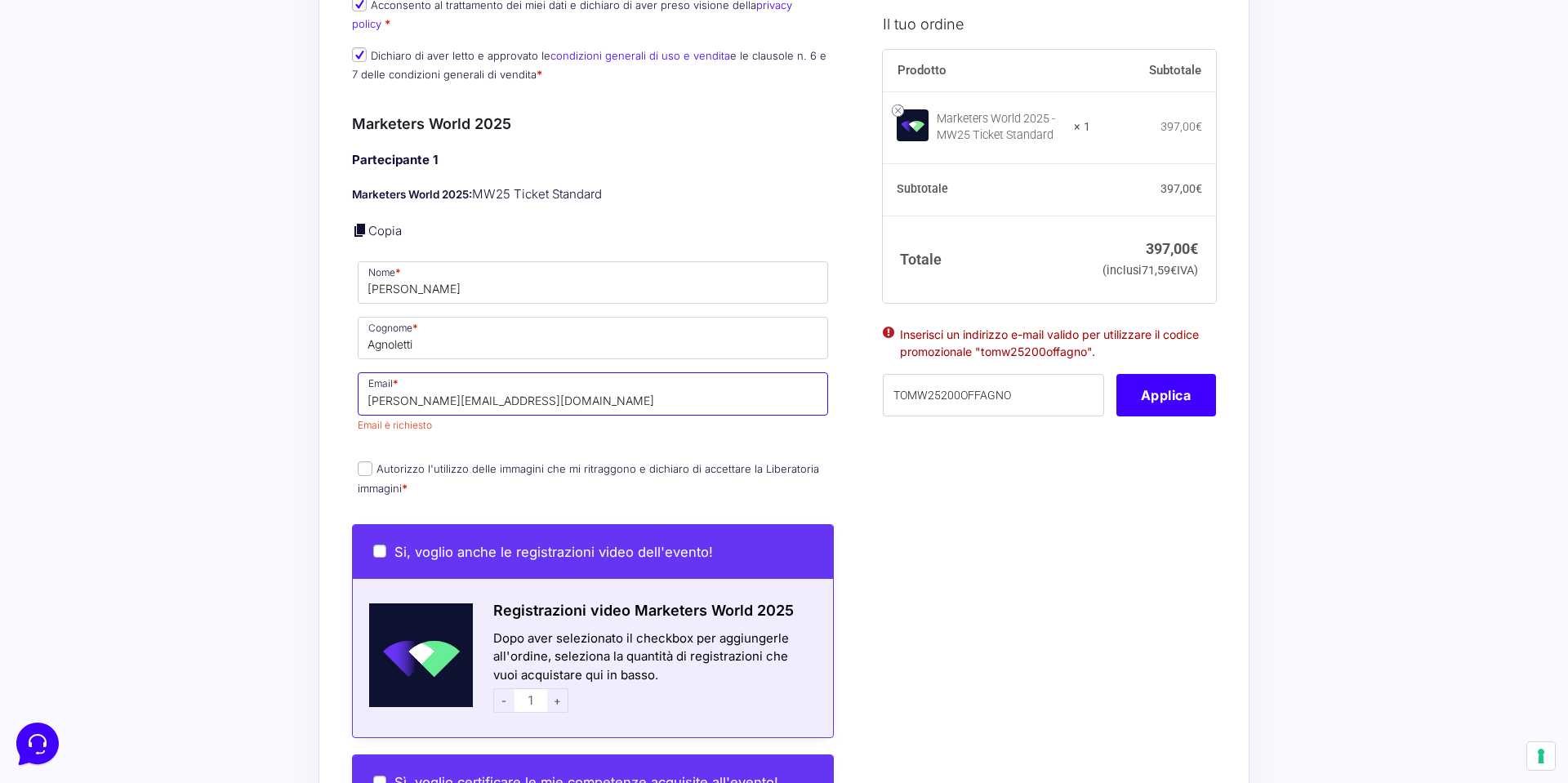
scroll to position [1046, 0]
type input "[PERSON_NAME][EMAIL_ADDRESS][DOMAIN_NAME]"
click at [422, 419] on div "Partecipante 1 Marketers World 2025: MW25 Ticket Standard Copia Nome * Tommaso …" at bounding box center [593, 325] width 482 height 348
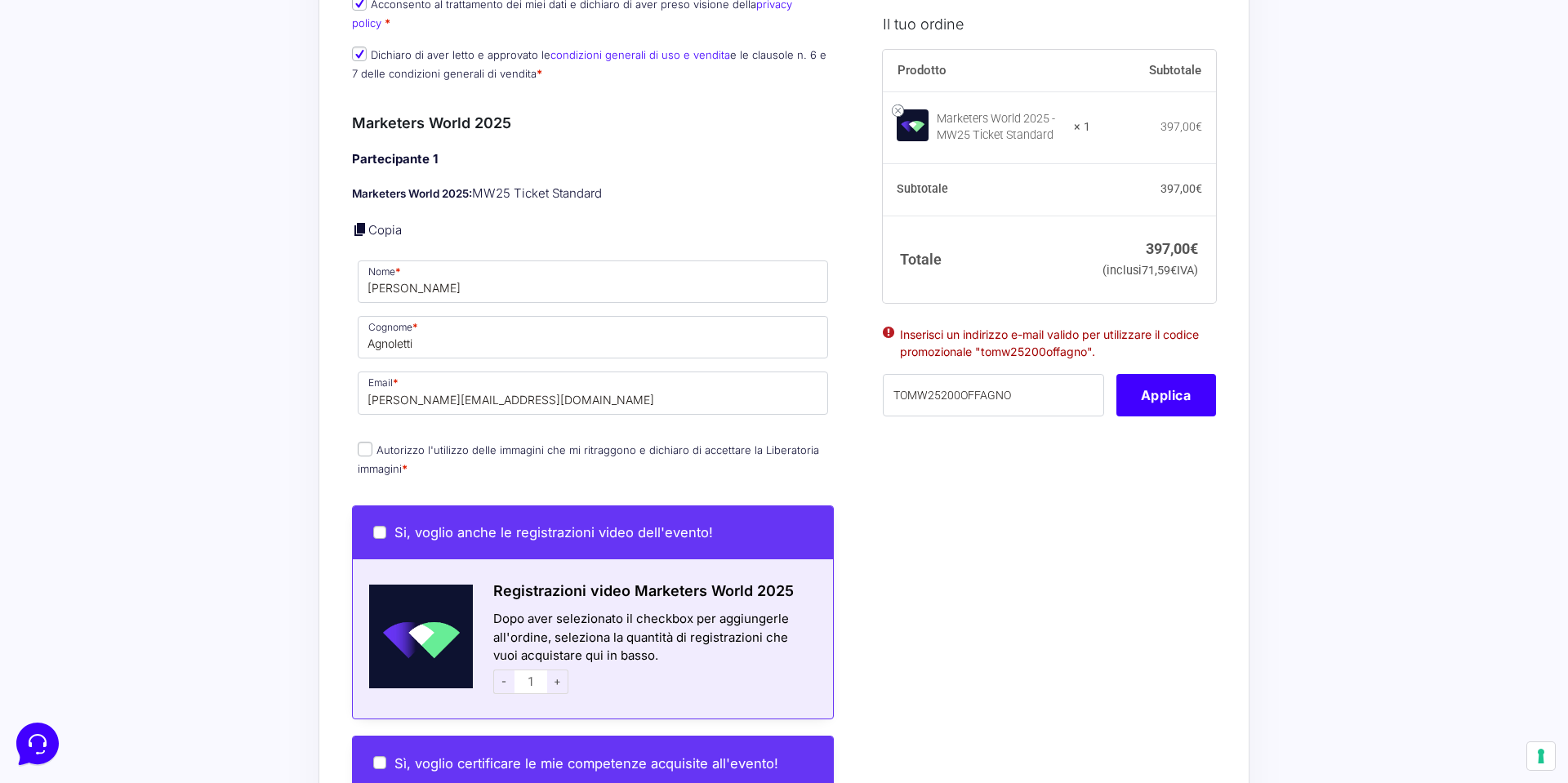
click at [359, 442] on input "Autorizzo l'utilizzo delle immagini che mi ritraggono e dichiaro di accettare l…" at bounding box center [364, 449] width 14 height 14
checkbox input "true"
click at [1142, 415] on button "Applica" at bounding box center [1166, 395] width 100 height 42
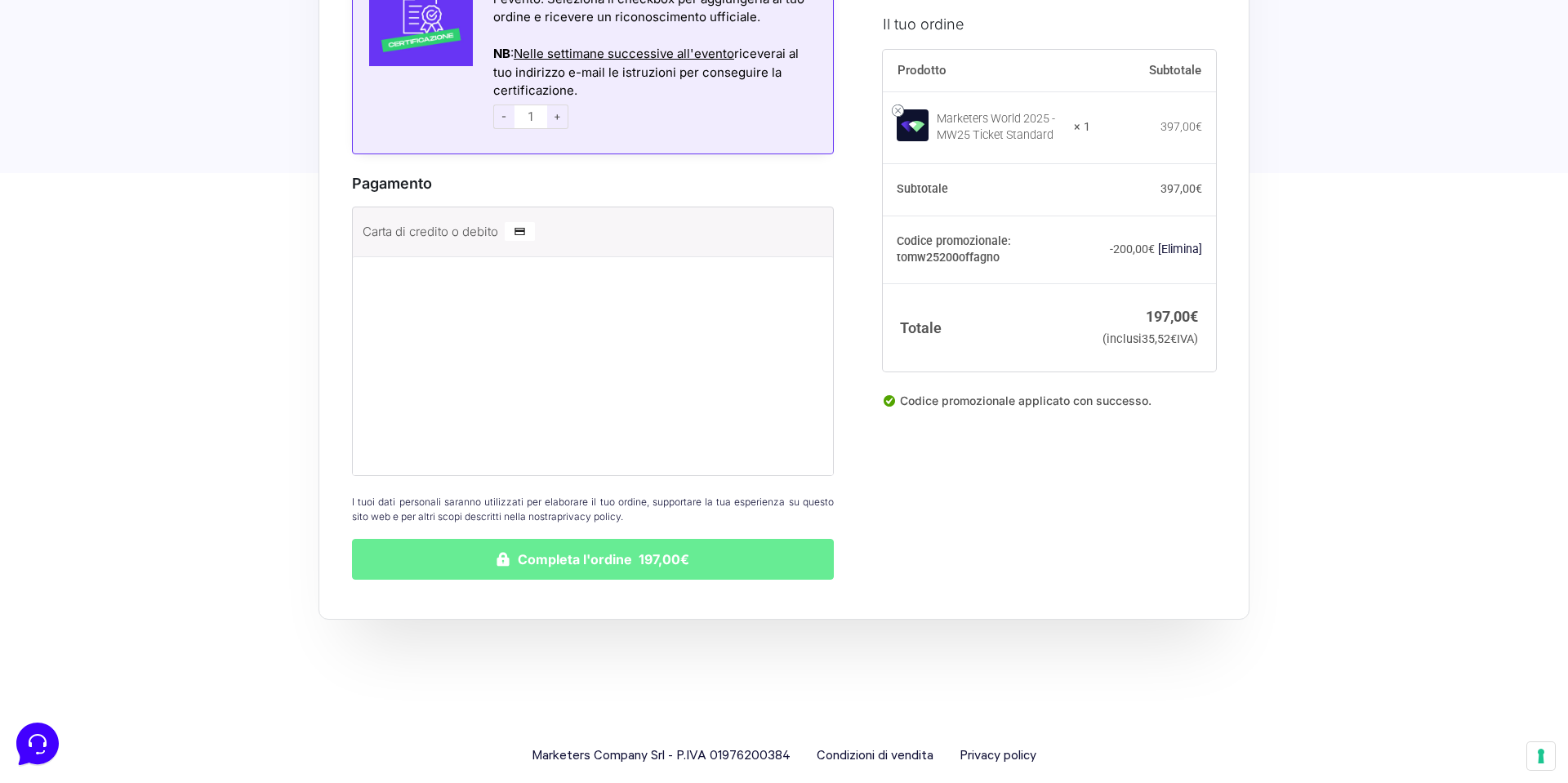
scroll to position [1955, 0]
click at [528, 222] on img at bounding box center [520, 232] width 30 height 19
click at [0, 0] on input "Carta di credito o debito" at bounding box center [0, 0] width 0 height 0
click at [612, 541] on button "Completa l'ordine 197,00€" at bounding box center [593, 561] width 482 height 41
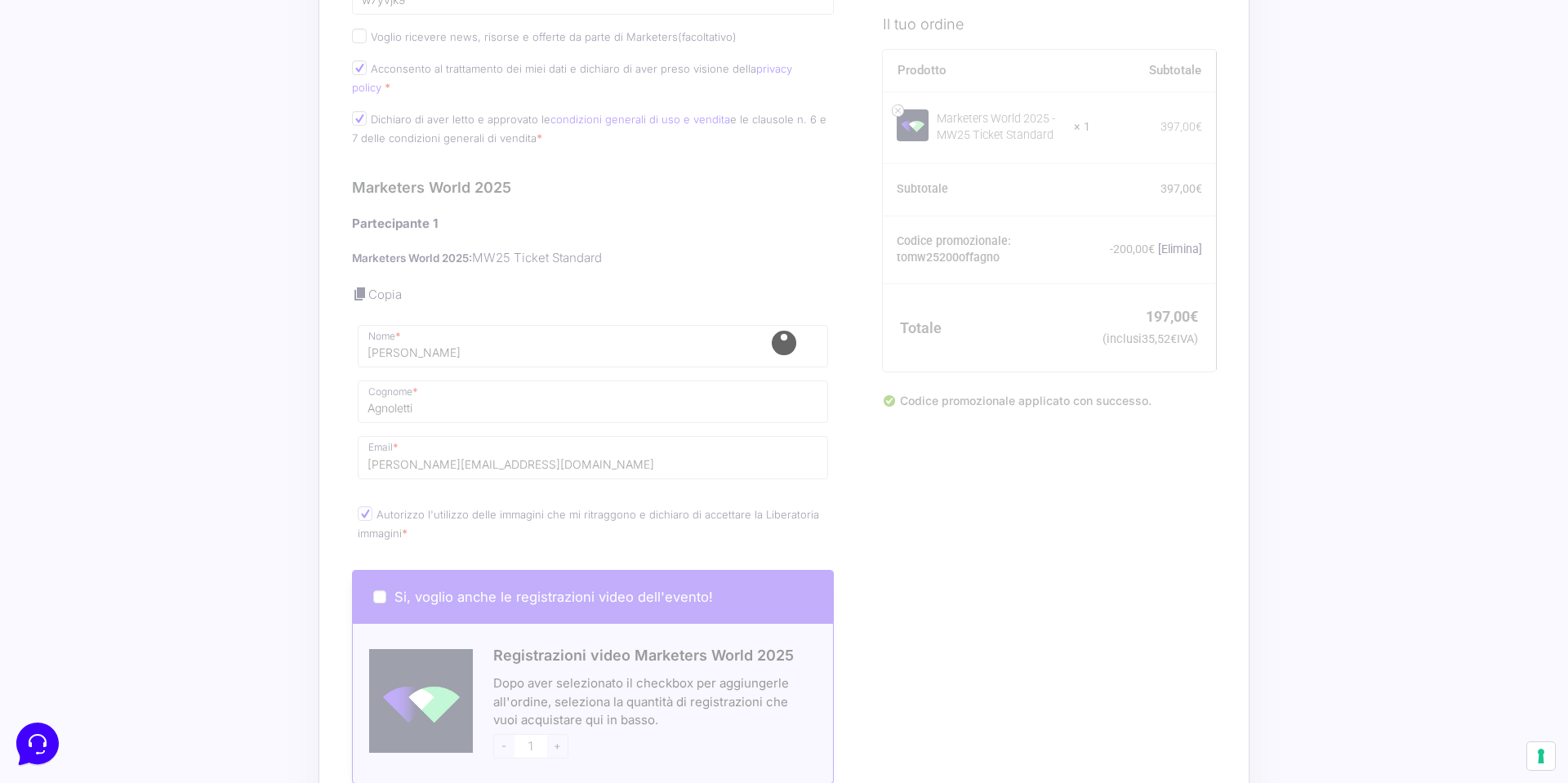
scroll to position [1015, 0]
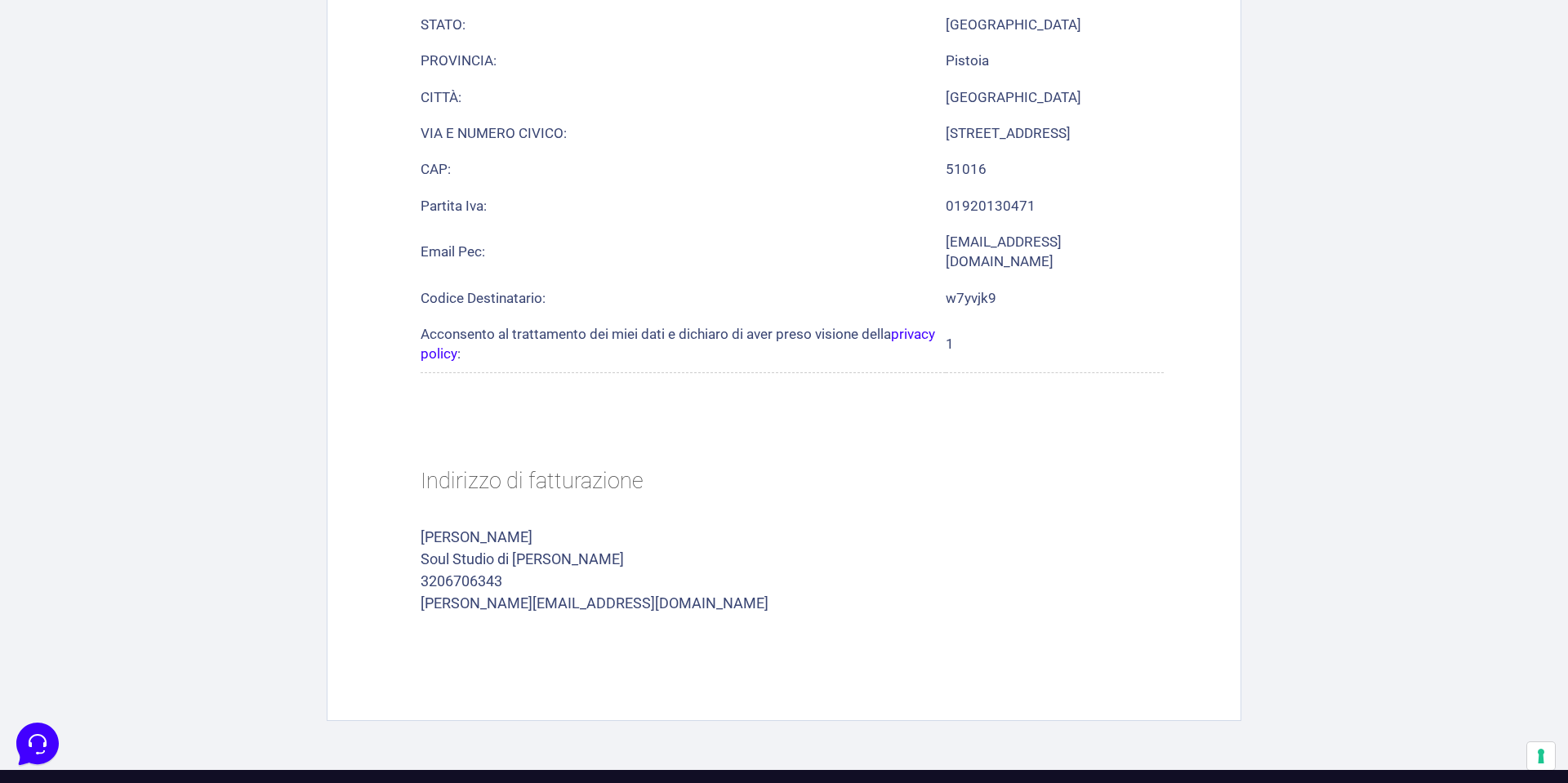
scroll to position [1047, 0]
